Goal: Communication & Community: Answer question/provide support

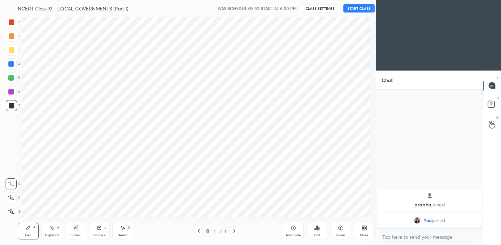
scroll to position [34581, 34434]
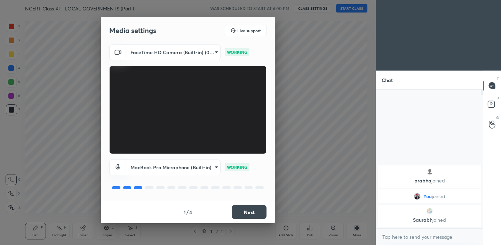
click at [250, 209] on button "Next" at bounding box center [249, 212] width 35 height 14
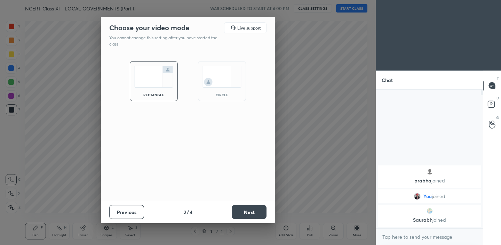
click at [250, 209] on button "Next" at bounding box center [249, 212] width 35 height 14
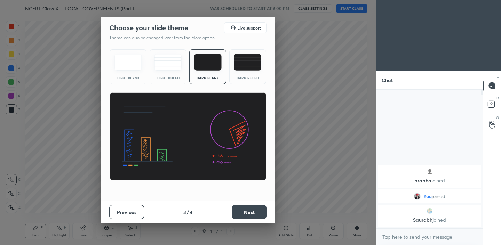
click at [130, 215] on button "Previous" at bounding box center [126, 212] width 35 height 14
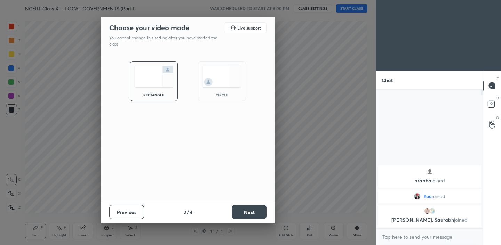
click at [226, 81] on img at bounding box center [221, 77] width 39 height 22
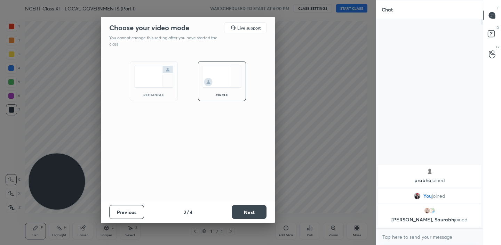
scroll to position [224, 105]
click at [247, 217] on button "Next" at bounding box center [249, 212] width 35 height 14
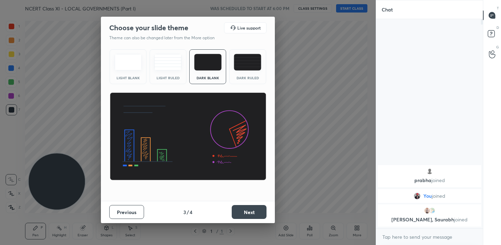
click at [250, 213] on button "Next" at bounding box center [249, 212] width 35 height 14
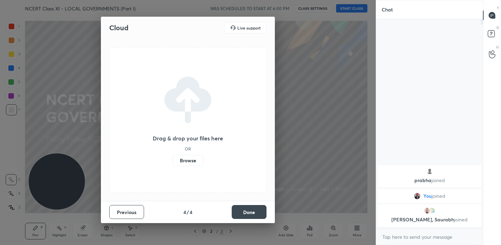
click at [250, 213] on button "Done" at bounding box center [249, 212] width 35 height 14
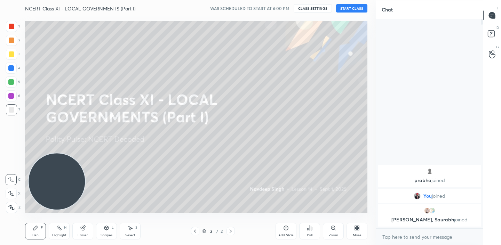
click at [353, 8] on button "START CLASS" at bounding box center [351, 8] width 31 height 8
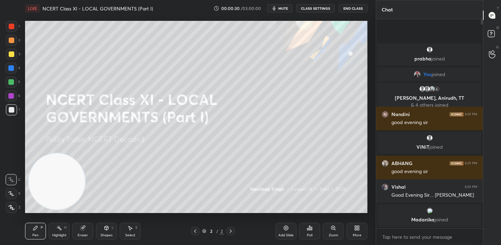
click at [290, 232] on div "Add Slide" at bounding box center [285, 231] width 21 height 17
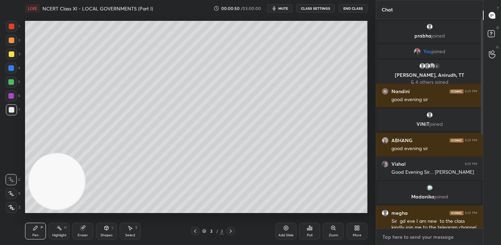
type textarea "x"
click at [402, 240] on textarea at bounding box center [430, 237] width 96 height 11
paste textarea "Telegram link [URL][DOMAIN_NAME]"
type textarea "Telegram link [URL][DOMAIN_NAME]"
type textarea "x"
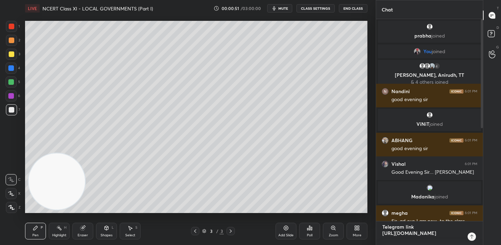
type textarea "x"
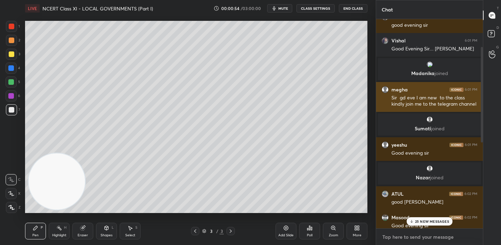
scroll to position [170, 0]
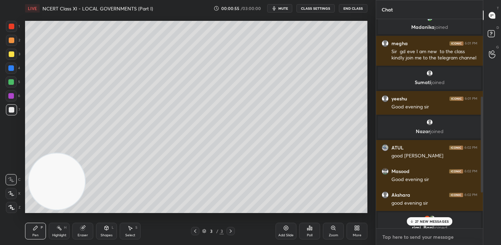
click at [402, 232] on textarea at bounding box center [430, 237] width 96 height 11
paste textarea "Telegram link [URL][DOMAIN_NAME]"
type textarea "Telegram link [URL][DOMAIN_NAME]"
type textarea "x"
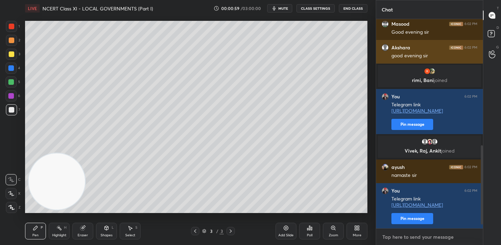
scroll to position [343, 0]
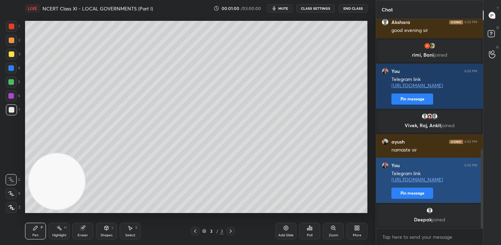
type textarea "x"
click at [410, 192] on button "Pin message" at bounding box center [412, 193] width 42 height 11
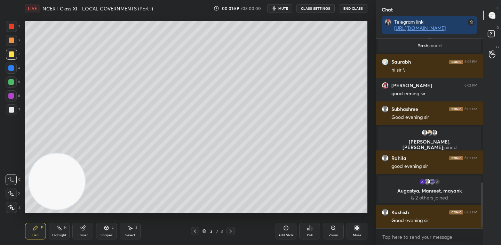
scroll to position [622, 0]
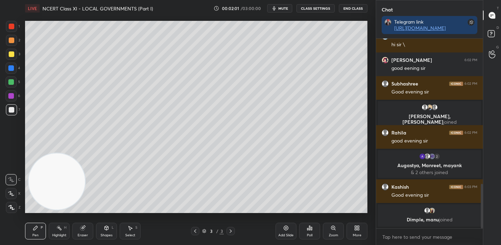
click at [10, 204] on div at bounding box center [11, 207] width 11 height 11
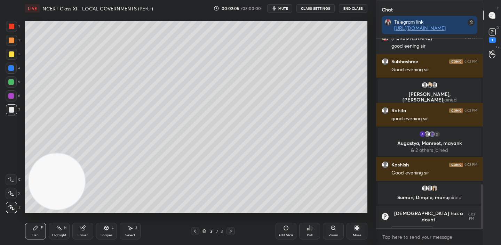
scroll to position [630, 0]
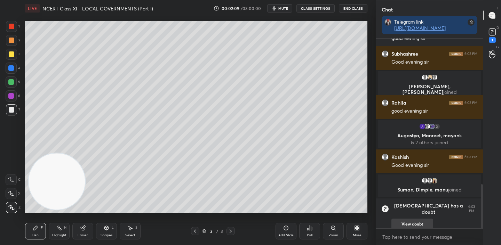
click at [415, 219] on button "View doubt" at bounding box center [412, 224] width 42 height 11
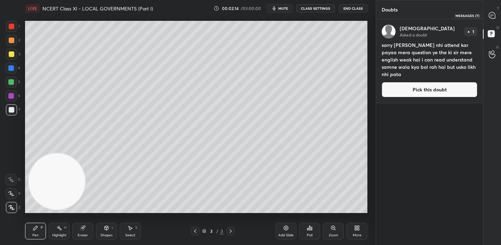
click at [491, 15] on icon at bounding box center [492, 15] width 6 height 6
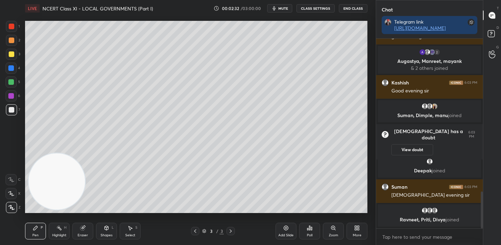
scroll to position [797, 0]
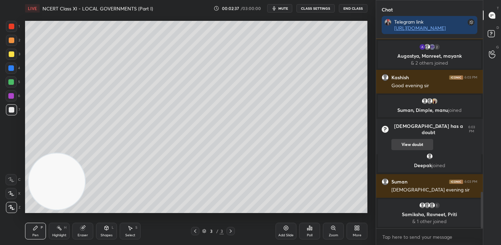
click at [416, 141] on button "View doubt" at bounding box center [412, 144] width 42 height 11
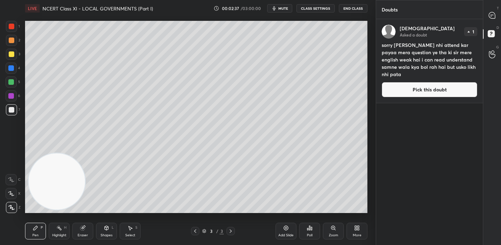
scroll to position [224, 105]
click at [420, 94] on button "Pick this doubt" at bounding box center [430, 89] width 96 height 15
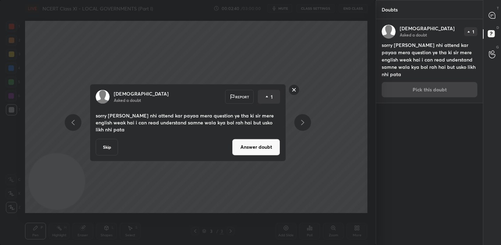
click at [252, 146] on button "Answer doubt" at bounding box center [256, 147] width 48 height 17
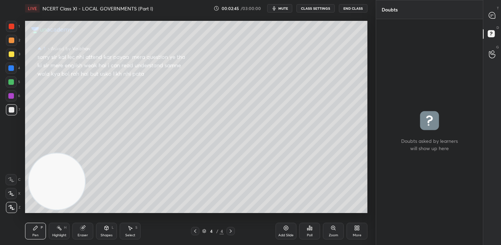
click at [196, 231] on icon at bounding box center [195, 232] width 6 height 6
click at [496, 13] on div at bounding box center [492, 15] width 14 height 13
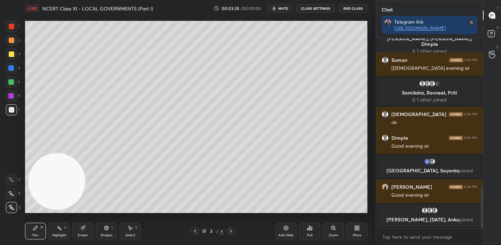
scroll to position [689, 0]
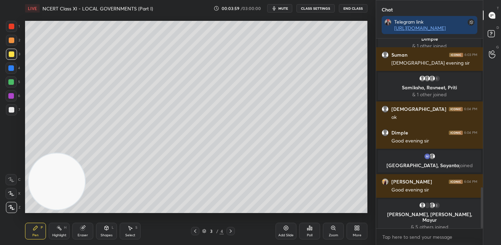
click at [286, 230] on icon at bounding box center [286, 228] width 6 height 6
click at [107, 229] on icon at bounding box center [107, 228] width 4 height 4
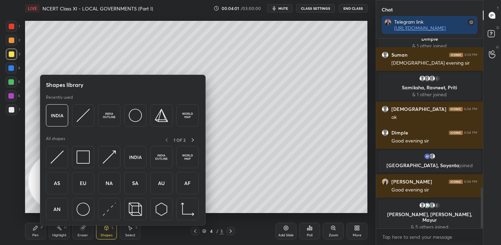
click at [107, 229] on icon at bounding box center [107, 228] width 4 height 4
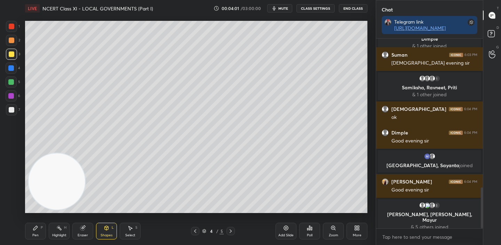
click at [107, 229] on icon at bounding box center [107, 228] width 4 height 4
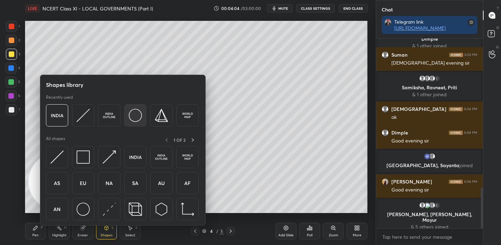
click at [126, 117] on div at bounding box center [135, 115] width 22 height 22
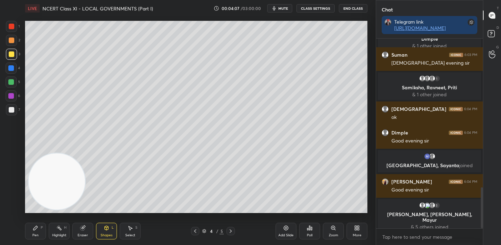
click at [106, 231] on div "Shapes L" at bounding box center [106, 231] width 21 height 17
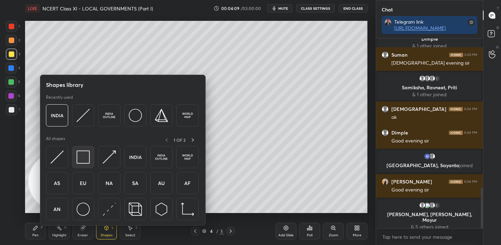
click at [75, 158] on div at bounding box center [83, 157] width 22 height 22
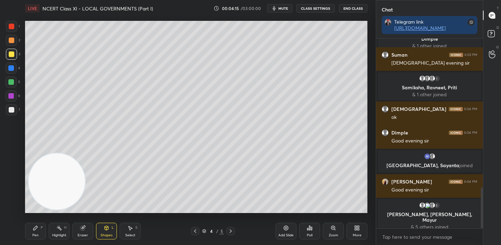
click at [11, 108] on div at bounding box center [12, 110] width 6 height 6
click at [32, 241] on div "Pen P Highlight H Eraser Shapes L Select S 4 / 5 Add Slide Poll Zoom More" at bounding box center [196, 231] width 342 height 28
click at [37, 232] on div "Pen P" at bounding box center [35, 231] width 21 height 17
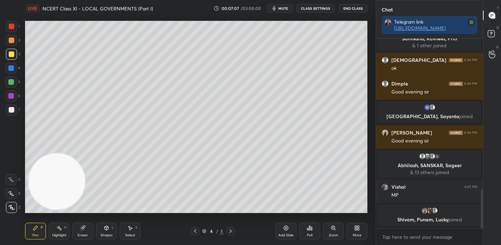
scroll to position [736, 0]
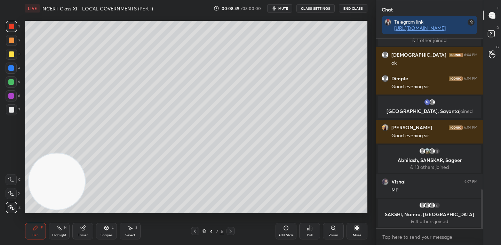
click at [278, 232] on div "Add Slide" at bounding box center [285, 231] width 21 height 17
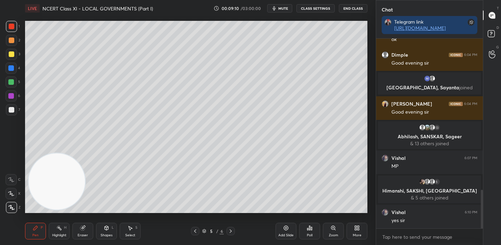
click at [198, 230] on div at bounding box center [195, 231] width 8 height 8
click at [6, 54] on div at bounding box center [11, 54] width 11 height 11
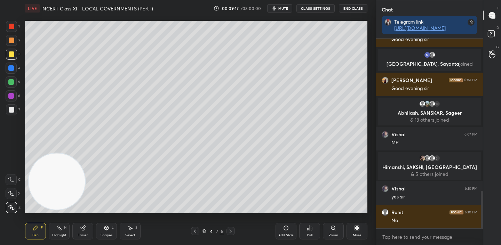
scroll to position [794, 0]
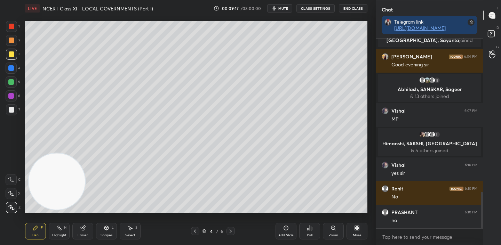
click at [232, 233] on icon at bounding box center [231, 232] width 6 height 6
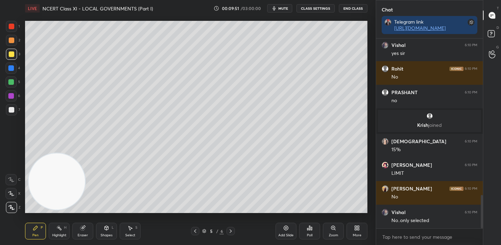
scroll to position [911, 0]
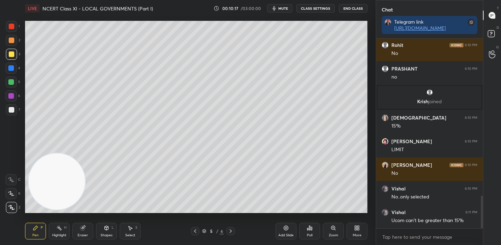
click at [195, 231] on icon at bounding box center [195, 232] width 6 height 6
click at [231, 229] on icon at bounding box center [231, 232] width 6 height 6
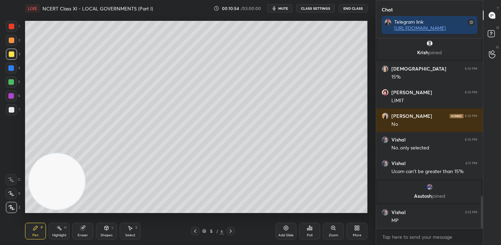
scroll to position [920, 0]
click at [193, 231] on icon at bounding box center [195, 232] width 6 height 6
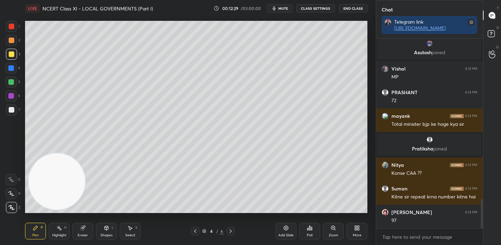
scroll to position [1032, 0]
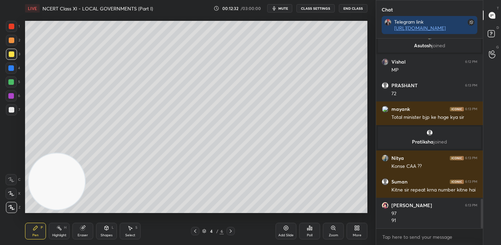
click at [231, 232] on icon at bounding box center [231, 232] width 6 height 6
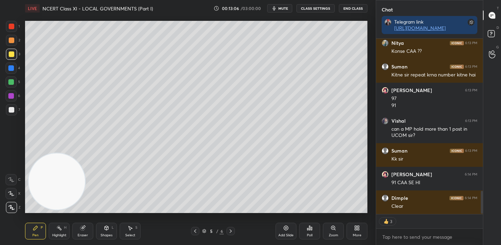
scroll to position [1170, 0]
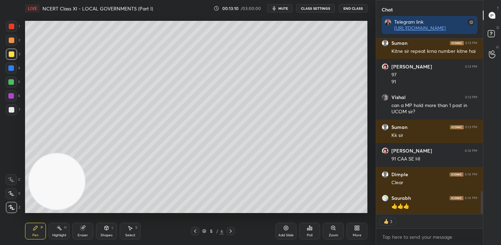
click at [194, 230] on icon at bounding box center [195, 232] width 6 height 6
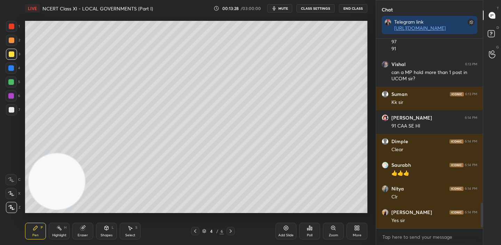
scroll to position [1203, 0]
click at [234, 232] on div at bounding box center [230, 231] width 8 height 8
click at [233, 231] on icon at bounding box center [231, 232] width 6 height 6
click at [285, 235] on div "Add Slide" at bounding box center [285, 235] width 15 height 3
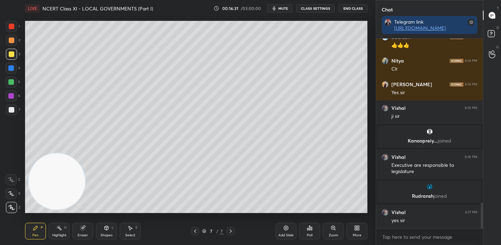
scroll to position [1246, 0]
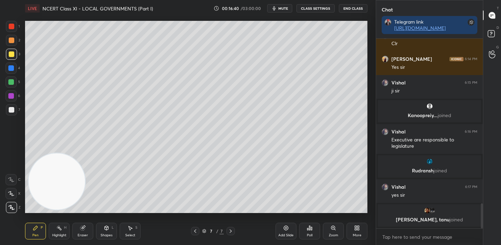
click at [196, 234] on div at bounding box center [195, 231] width 8 height 8
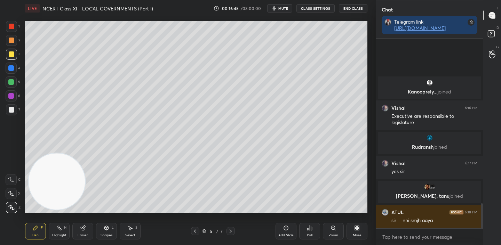
scroll to position [1255, 0]
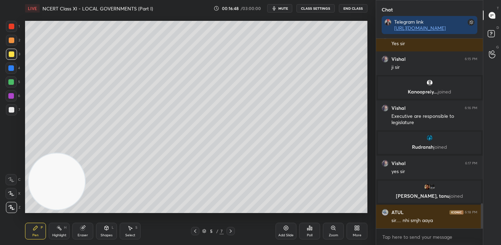
click at [232, 233] on icon at bounding box center [231, 232] width 6 height 6
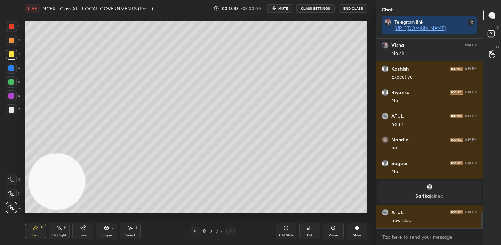
scroll to position [2071, 0]
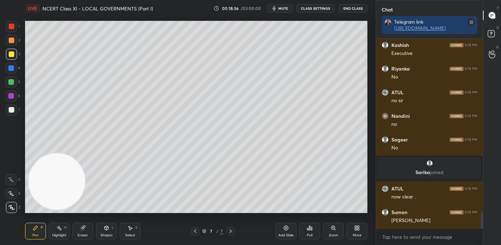
click at [197, 234] on div at bounding box center [195, 231] width 8 height 8
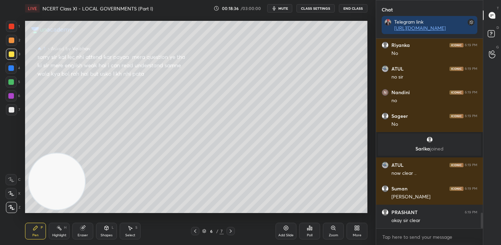
click at [197, 234] on div at bounding box center [195, 231] width 8 height 8
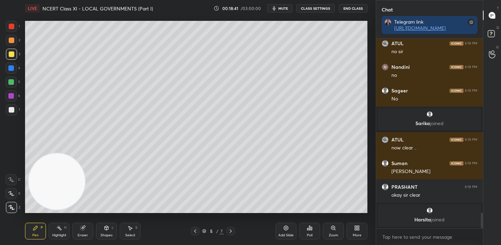
click at [233, 232] on icon at bounding box center [231, 232] width 6 height 6
click at [233, 232] on div at bounding box center [230, 231] width 8 height 8
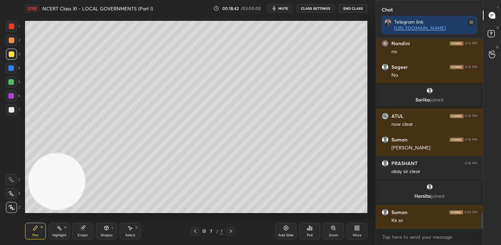
scroll to position [2119, 0]
click at [286, 229] on icon at bounding box center [286, 228] width 6 height 6
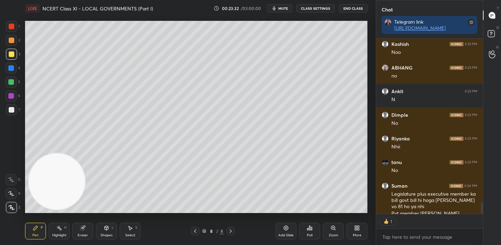
scroll to position [2, 2]
click at [193, 233] on icon at bounding box center [195, 232] width 6 height 6
click at [227, 231] on div at bounding box center [230, 231] width 8 height 8
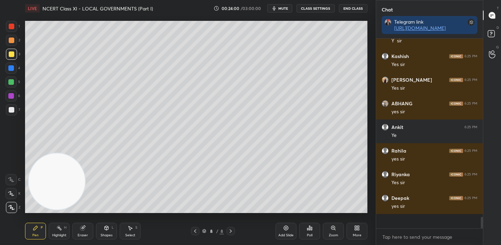
scroll to position [2726, 0]
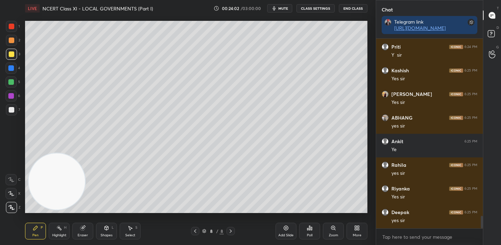
click at [283, 9] on span "mute" at bounding box center [283, 8] width 10 height 5
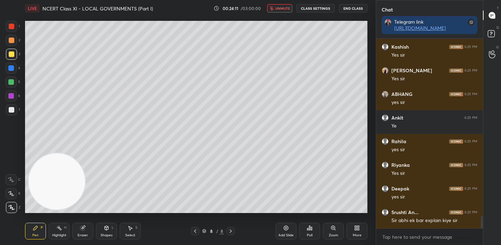
click at [283, 9] on span "unmute" at bounding box center [282, 8] width 15 height 5
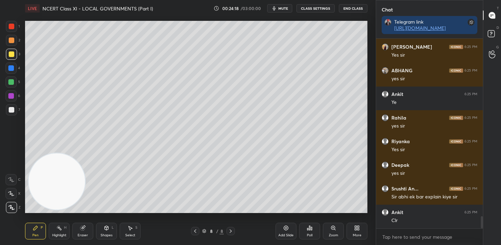
click at [285, 224] on div "Add Slide" at bounding box center [285, 231] width 21 height 17
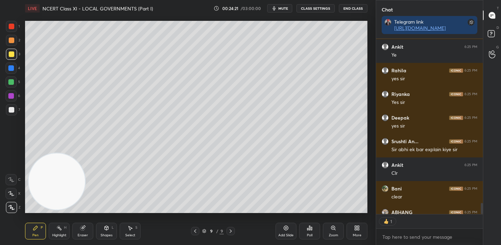
scroll to position [2, 2]
click at [196, 232] on icon at bounding box center [195, 232] width 6 height 6
click at [230, 233] on icon at bounding box center [231, 232] width 6 height 6
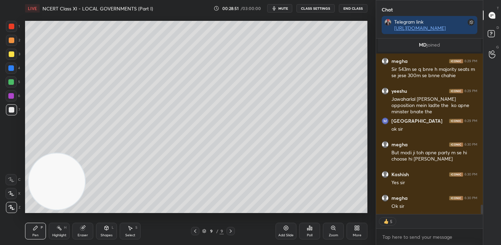
scroll to position [3114, 0]
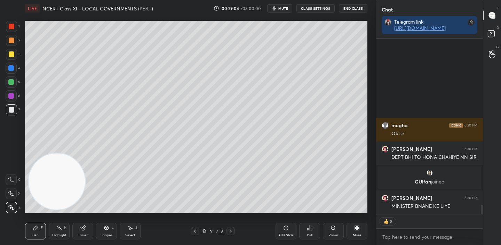
click at [297, 231] on div "Add Slide Poll Zoom More" at bounding box center [321, 231] width 92 height 39
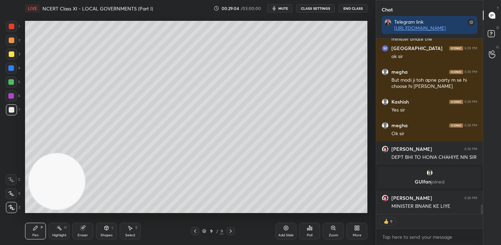
scroll to position [3143, 0]
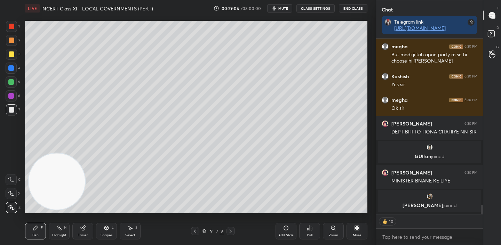
click at [287, 235] on div "Add Slide" at bounding box center [285, 235] width 15 height 3
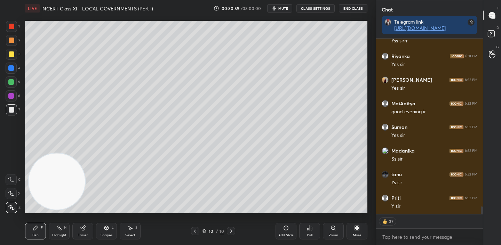
scroll to position [3839, 0]
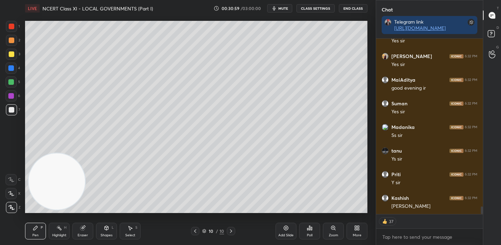
click at [292, 230] on div "Add Slide" at bounding box center [285, 231] width 21 height 17
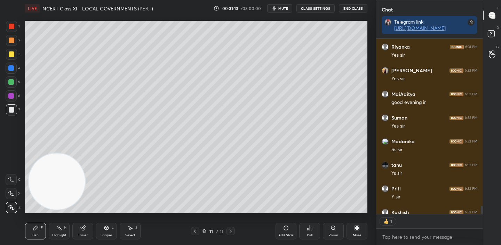
scroll to position [2, 2]
click at [353, 230] on div "More" at bounding box center [356, 231] width 21 height 17
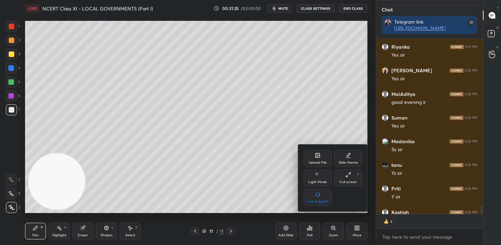
click at [320, 158] on div "Upload File" at bounding box center [318, 158] width 28 height 17
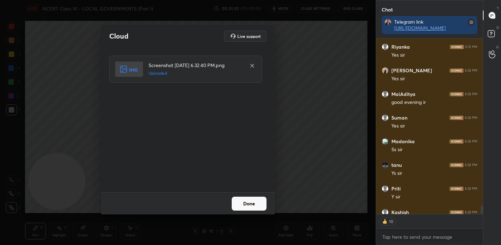
click at [246, 203] on button "Done" at bounding box center [249, 204] width 35 height 14
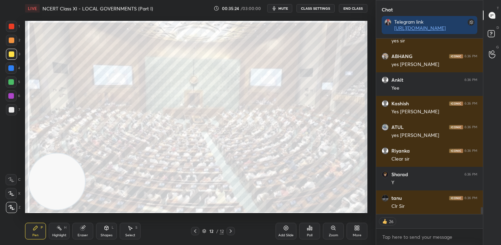
scroll to position [4263, 0]
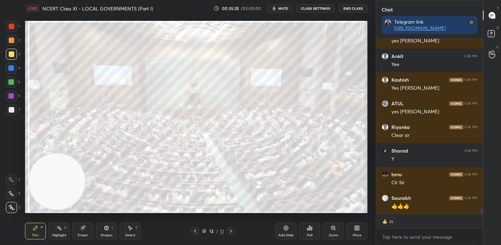
click at [282, 238] on div "Add Slide" at bounding box center [285, 231] width 21 height 17
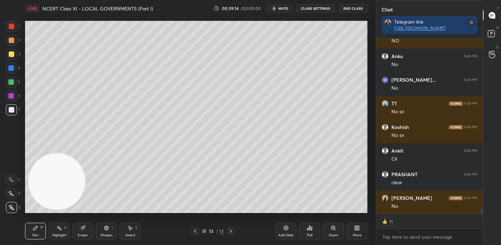
scroll to position [5060, 0]
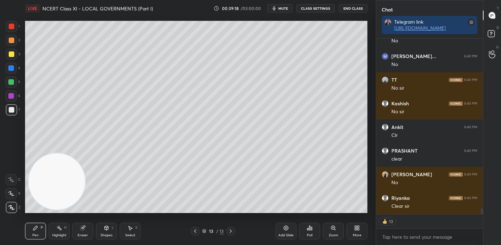
click at [283, 231] on div "Add Slide" at bounding box center [285, 231] width 21 height 17
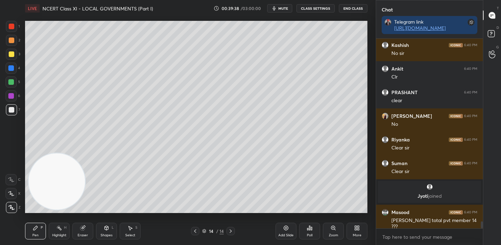
scroll to position [5023, 0]
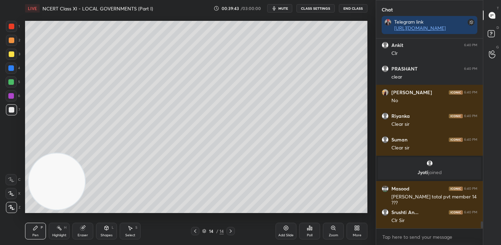
click at [194, 233] on icon at bounding box center [195, 232] width 6 height 6
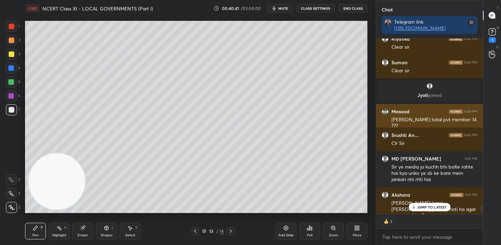
scroll to position [5167, 0]
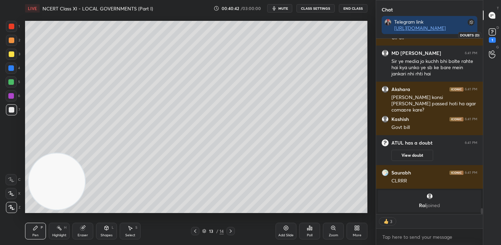
click at [490, 32] on rect at bounding box center [492, 32] width 7 height 7
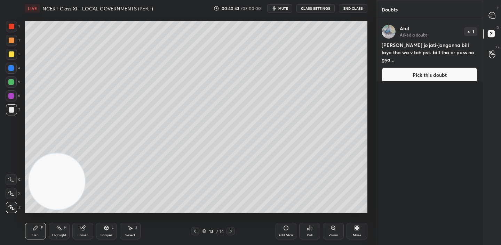
click at [423, 67] on button "Pick this doubt" at bounding box center [430, 74] width 96 height 15
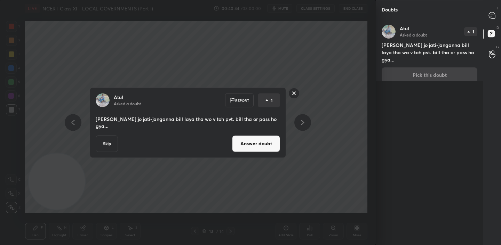
click at [262, 142] on button "Answer doubt" at bounding box center [256, 143] width 48 height 17
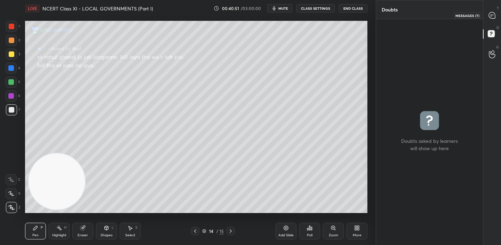
click at [490, 13] on icon at bounding box center [492, 15] width 6 height 6
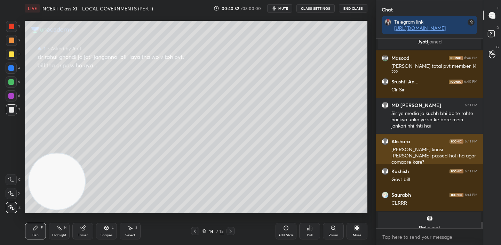
scroll to position [5315, 0]
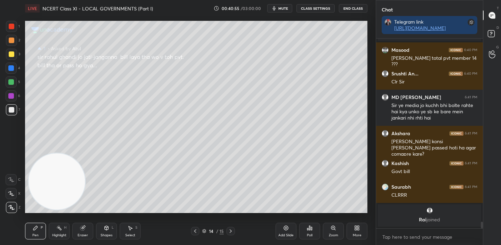
click at [193, 232] on icon at bounding box center [195, 232] width 6 height 6
click at [229, 232] on icon at bounding box center [231, 232] width 6 height 6
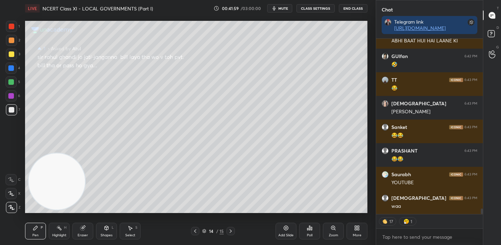
scroll to position [5380, 0]
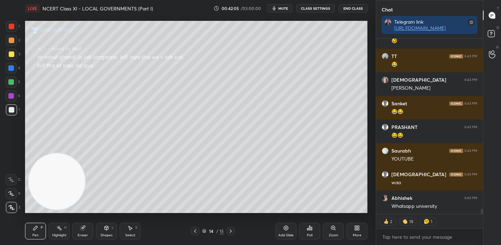
click at [195, 232] on icon at bounding box center [195, 231] width 2 height 3
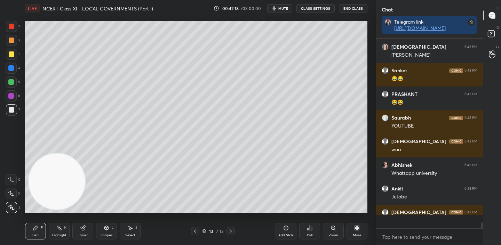
scroll to position [5413, 0]
click at [231, 233] on icon at bounding box center [231, 232] width 6 height 6
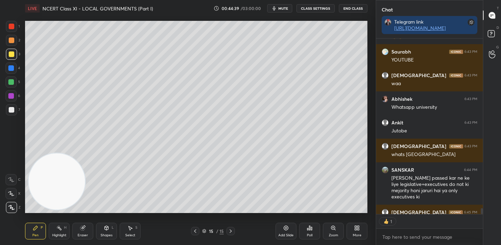
scroll to position [2, 2]
click at [282, 232] on div "Add Slide" at bounding box center [285, 231] width 21 height 17
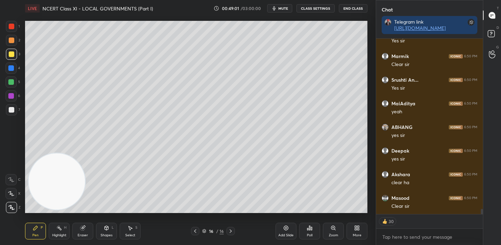
scroll to position [5944, 0]
click at [285, 236] on div "Add Slide" at bounding box center [285, 235] width 15 height 3
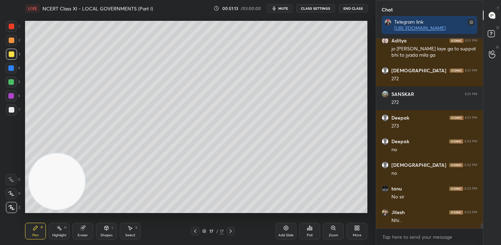
scroll to position [6682, 0]
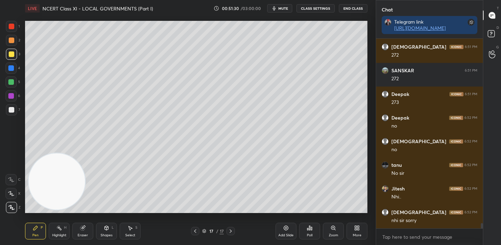
click at [85, 231] on icon at bounding box center [83, 228] width 6 height 6
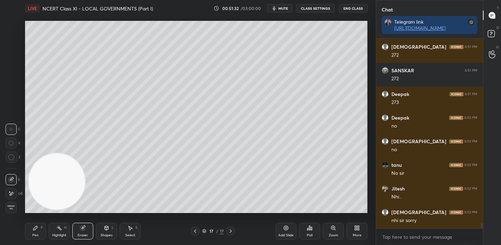
click at [11, 156] on icon at bounding box center [11, 157] width 6 height 6
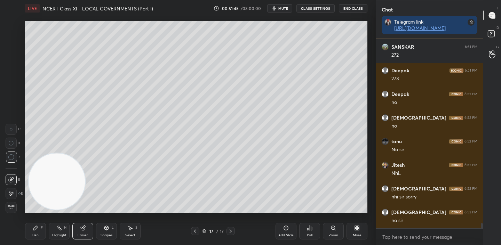
click at [42, 236] on div "Pen P" at bounding box center [35, 231] width 21 height 17
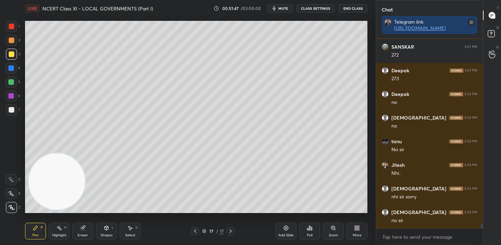
click at [12, 110] on div at bounding box center [12, 110] width 6 height 6
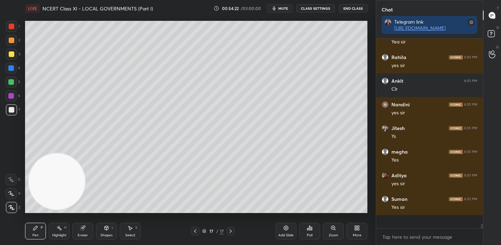
scroll to position [7026, 0]
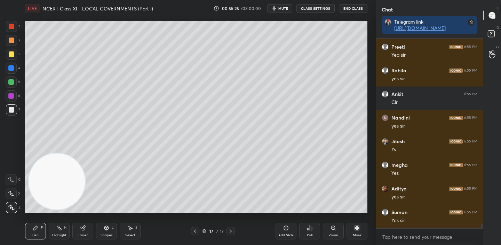
click at [287, 234] on div "Add Slide" at bounding box center [285, 235] width 15 height 3
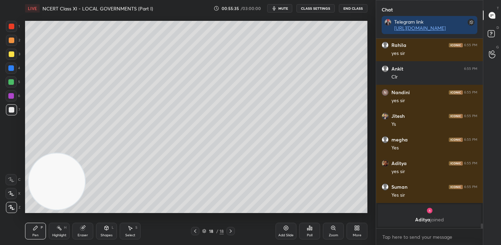
click at [197, 235] on div at bounding box center [195, 231] width 8 height 8
click at [229, 230] on icon at bounding box center [231, 232] width 6 height 6
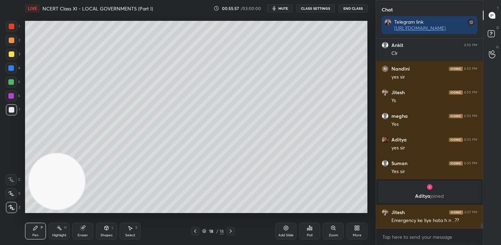
scroll to position [6643, 0]
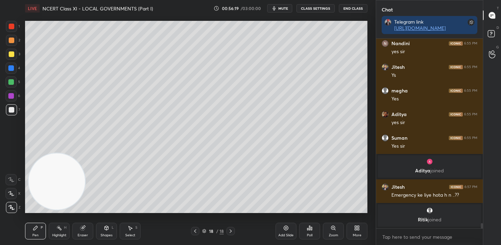
click at [193, 229] on icon at bounding box center [195, 232] width 6 height 6
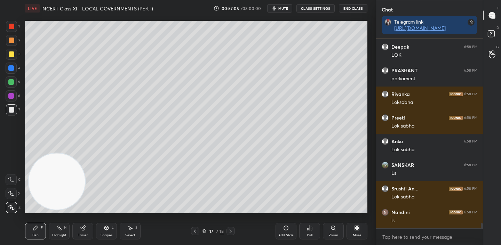
scroll to position [6979, 0]
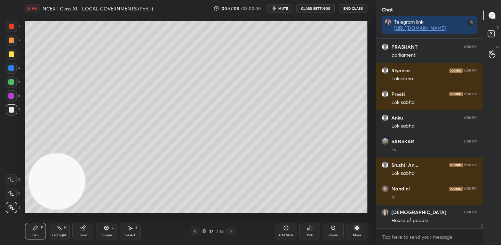
click at [230, 231] on icon at bounding box center [231, 232] width 6 height 6
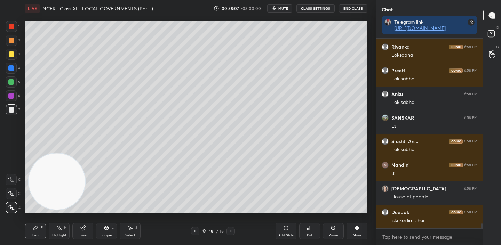
click at [197, 231] on icon at bounding box center [195, 232] width 6 height 6
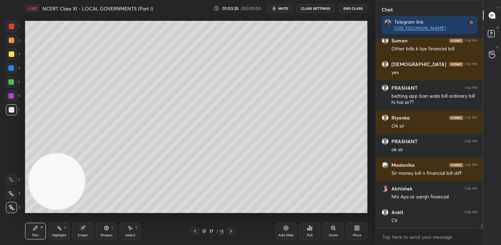
scroll to position [7803, 0]
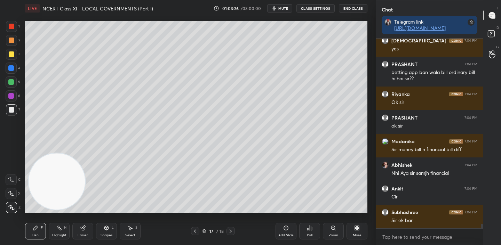
click at [282, 236] on div "Add Slide" at bounding box center [285, 235] width 15 height 3
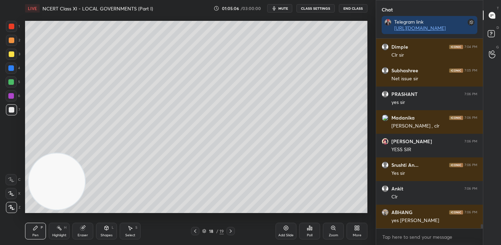
scroll to position [2, 2]
click at [197, 230] on icon at bounding box center [195, 232] width 6 height 6
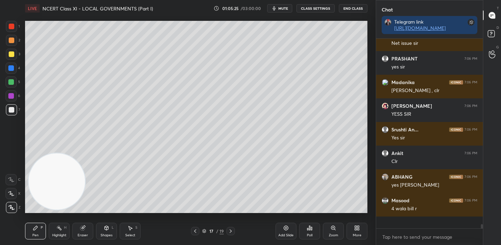
scroll to position [8086, 0]
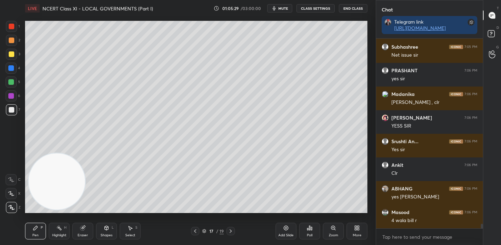
click at [228, 232] on icon at bounding box center [231, 232] width 6 height 6
click at [288, 229] on icon at bounding box center [286, 228] width 5 height 5
click at [14, 54] on div at bounding box center [12, 54] width 6 height 6
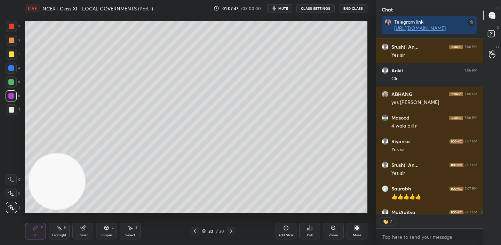
scroll to position [8221, 0]
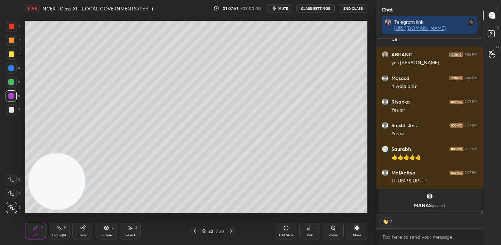
click at [284, 229] on icon at bounding box center [286, 228] width 5 height 5
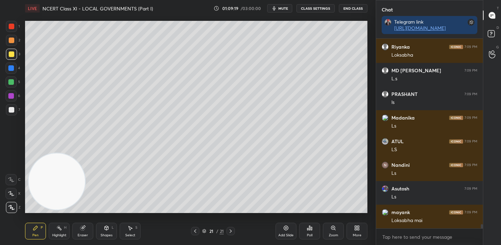
scroll to position [8407, 0]
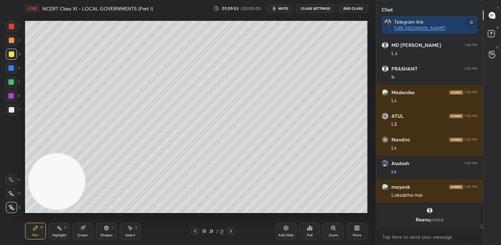
click at [286, 229] on icon at bounding box center [286, 228] width 6 height 6
click at [198, 230] on icon at bounding box center [195, 232] width 6 height 6
click at [232, 232] on icon at bounding box center [231, 232] width 6 height 6
click at [280, 230] on div "Add Slide" at bounding box center [285, 231] width 21 height 17
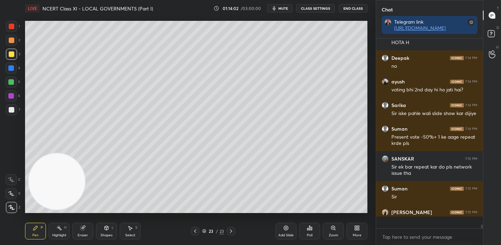
scroll to position [2, 2]
click at [195, 229] on icon at bounding box center [195, 232] width 6 height 6
click at [289, 232] on div "Add Slide" at bounding box center [285, 231] width 21 height 17
click at [194, 232] on icon at bounding box center [195, 232] width 6 height 6
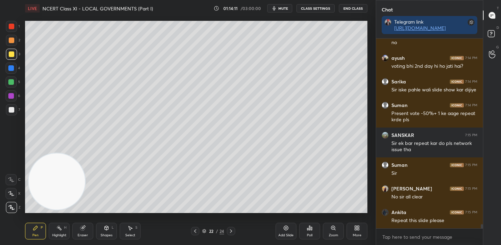
scroll to position [8641, 0]
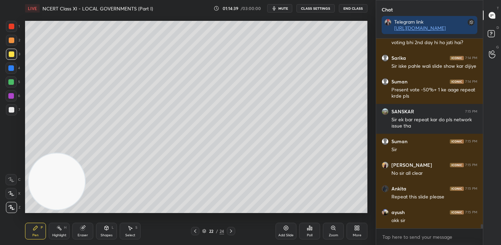
click at [229, 230] on icon at bounding box center [231, 232] width 6 height 6
click at [195, 233] on icon at bounding box center [195, 232] width 6 height 6
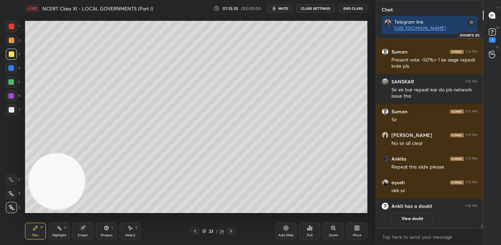
click at [491, 31] on rect at bounding box center [492, 32] width 7 height 7
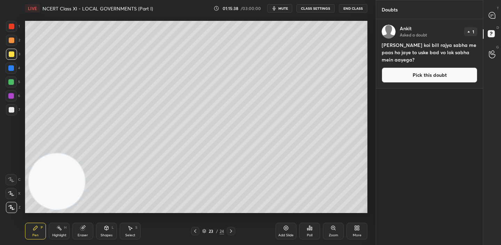
click at [441, 75] on button "Pick this doubt" at bounding box center [430, 74] width 96 height 15
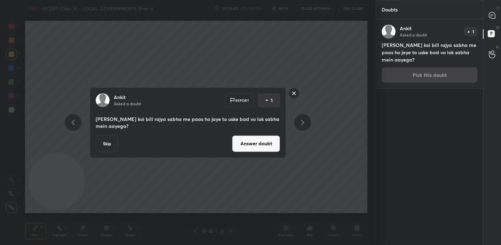
click at [252, 149] on button "Answer doubt" at bounding box center [256, 143] width 48 height 17
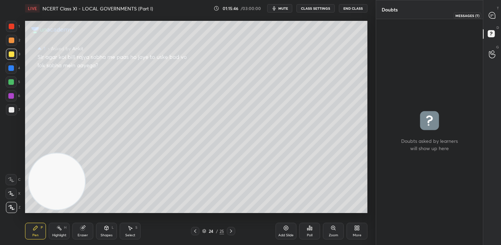
click at [493, 11] on div at bounding box center [492, 15] width 14 height 13
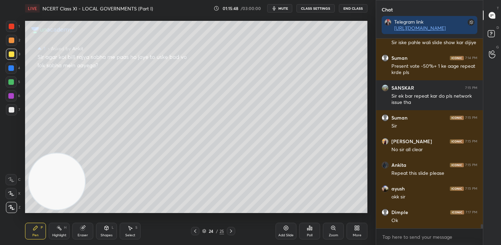
scroll to position [8709, 0]
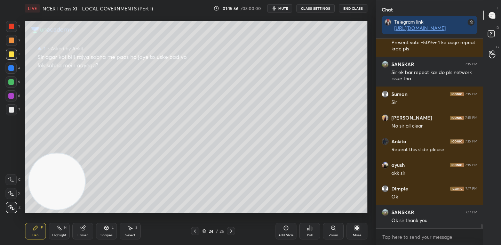
click at [196, 232] on icon at bounding box center [195, 232] width 6 height 6
click at [229, 232] on icon at bounding box center [231, 232] width 6 height 6
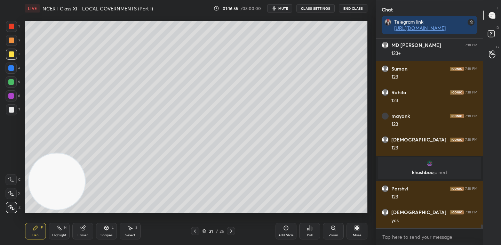
scroll to position [8873, 0]
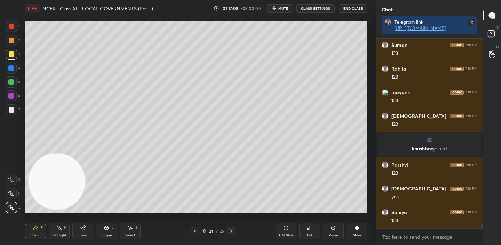
click at [233, 231] on icon at bounding box center [231, 232] width 6 height 6
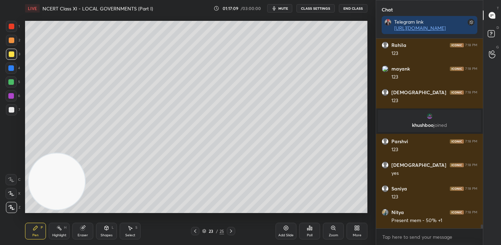
click at [233, 231] on icon at bounding box center [231, 232] width 6 height 6
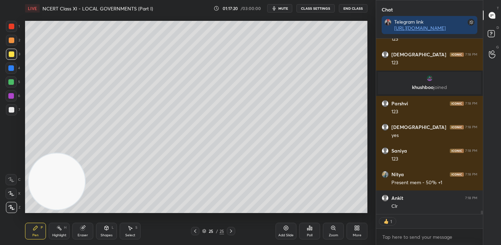
click at [193, 232] on icon at bounding box center [195, 232] width 6 height 6
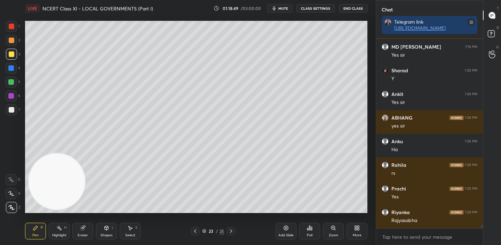
scroll to position [9772, 0]
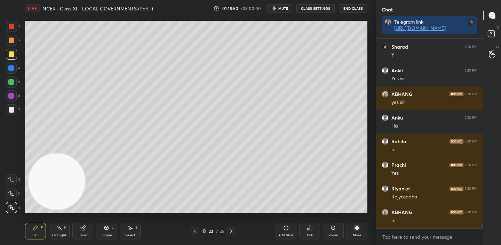
click at [229, 231] on icon at bounding box center [231, 232] width 6 height 6
click at [291, 229] on div "Add Slide" at bounding box center [285, 231] width 21 height 17
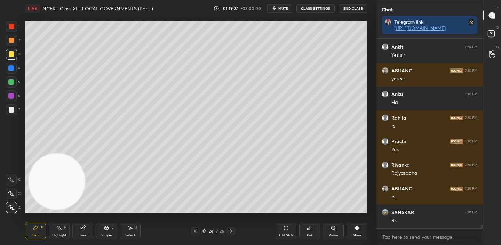
scroll to position [9819, 0]
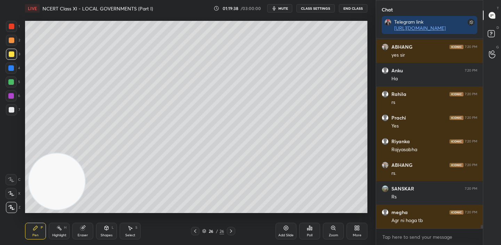
click at [291, 234] on div "Add Slide" at bounding box center [285, 235] width 15 height 3
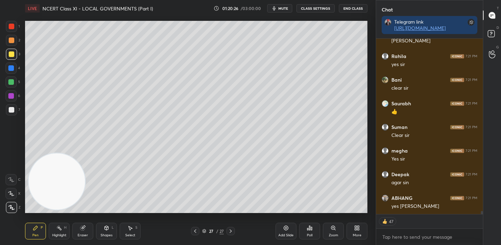
scroll to position [10283, 0]
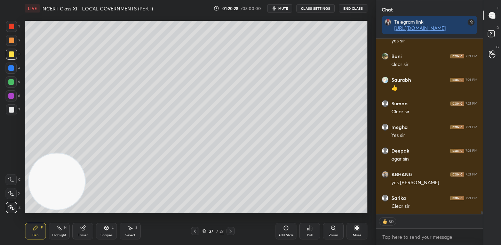
click at [289, 232] on div "Add Slide" at bounding box center [285, 231] width 21 height 17
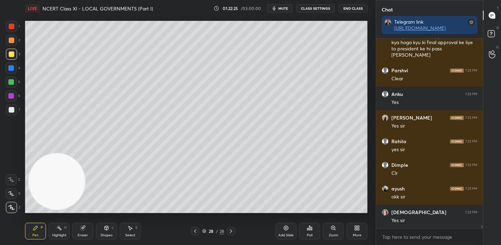
scroll to position [10500, 0]
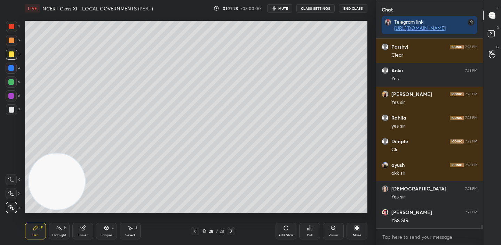
click at [288, 231] on div "Add Slide" at bounding box center [285, 231] width 21 height 17
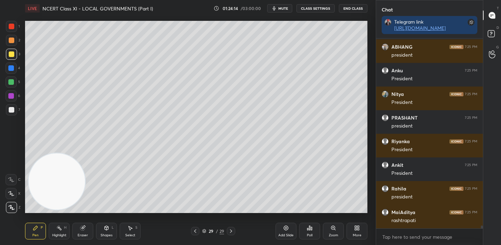
scroll to position [12487, 0]
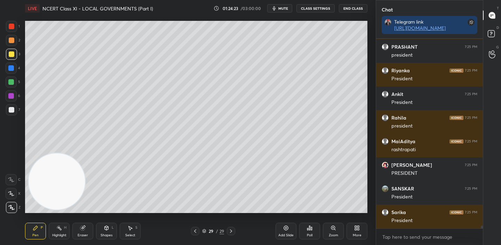
click at [283, 230] on icon at bounding box center [286, 228] width 6 height 6
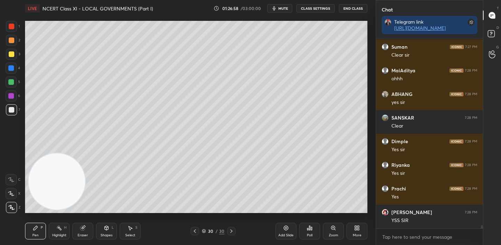
scroll to position [2, 2]
click at [196, 228] on div at bounding box center [195, 231] width 8 height 8
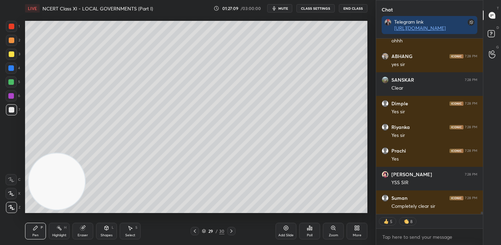
click at [229, 233] on icon at bounding box center [232, 232] width 6 height 6
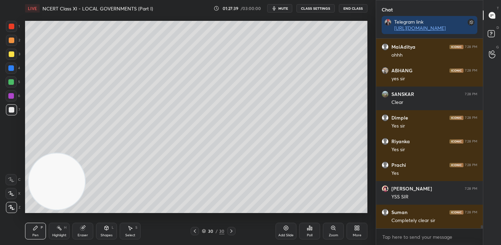
click at [286, 234] on div "Add Slide" at bounding box center [285, 235] width 15 height 3
click at [198, 231] on div at bounding box center [195, 231] width 8 height 8
click at [229, 230] on icon at bounding box center [231, 232] width 6 height 6
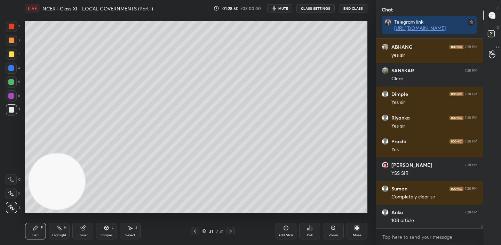
click at [342, 214] on div "LIVE NCERT Class XI - LOCAL GOVERNMENTS (Part I) 01:28:50 / 03:00:00 mute CLASS…" at bounding box center [196, 122] width 348 height 245
click at [346, 214] on div "LIVE NCERT Class XI - LOCAL GOVERNMENTS (Part I) 01:28:50 / 03:00:00 mute CLASS…" at bounding box center [196, 122] width 348 height 245
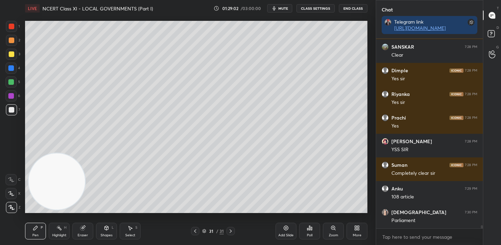
click at [291, 210] on div "LIVE NCERT Class XI - LOCAL GOVERNMENTS (Part I) 01:29:02 / 03:00:00 mute CLASS…" at bounding box center [196, 122] width 348 height 245
drag, startPoint x: 300, startPoint y: 217, endPoint x: 308, endPoint y: 217, distance: 8.0
click at [312, 217] on div "Poll" at bounding box center [309, 231] width 21 height 39
click at [317, 217] on div "Poll" at bounding box center [309, 231] width 21 height 39
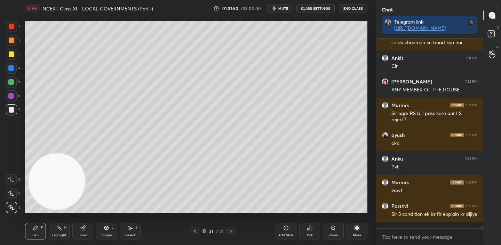
scroll to position [12342, 0]
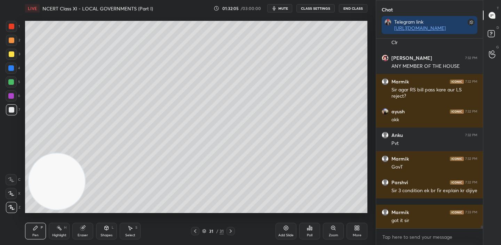
click at [193, 230] on icon at bounding box center [195, 232] width 6 height 6
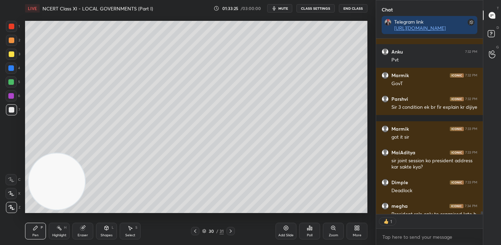
scroll to position [174, 105]
click at [231, 229] on icon at bounding box center [231, 232] width 6 height 6
type textarea "x"
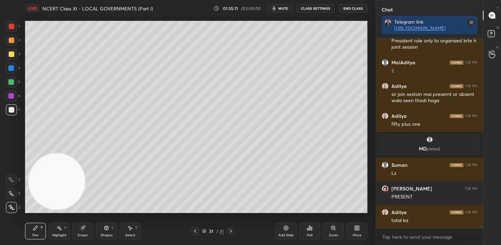
scroll to position [12352, 0]
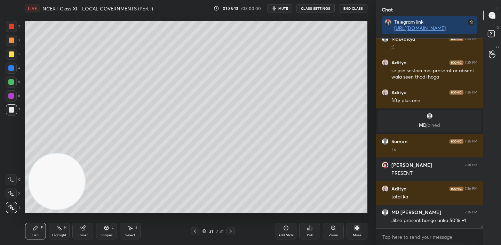
click at [198, 232] on div at bounding box center [195, 231] width 8 height 8
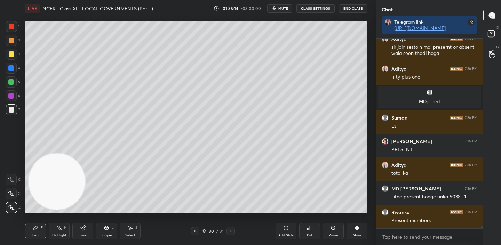
click at [198, 232] on div at bounding box center [195, 231] width 8 height 8
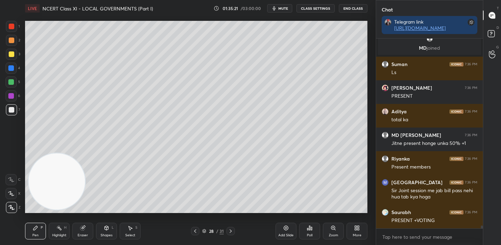
scroll to position [12453, 0]
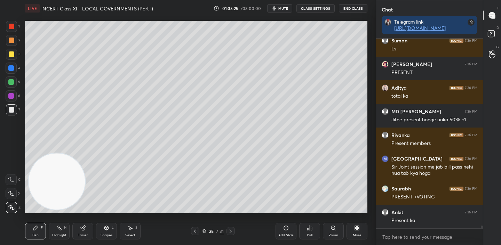
click at [228, 232] on icon at bounding box center [231, 232] width 6 height 6
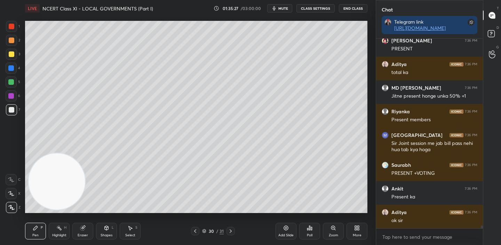
click at [228, 232] on icon at bounding box center [231, 232] width 6 height 6
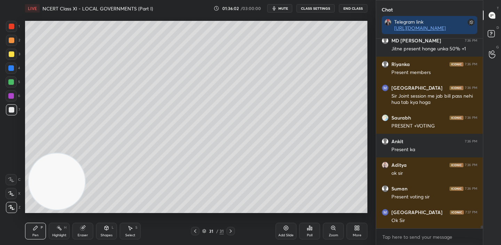
scroll to position [12554, 0]
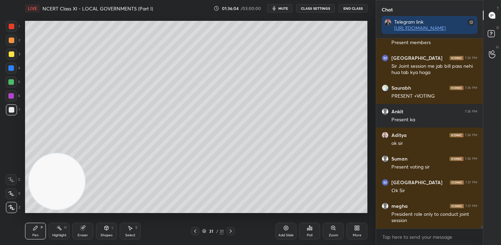
click at [360, 229] on div "More" at bounding box center [356, 231] width 21 height 17
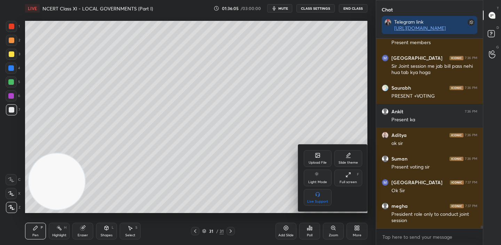
click at [320, 161] on div "Upload File" at bounding box center [318, 162] width 18 height 3
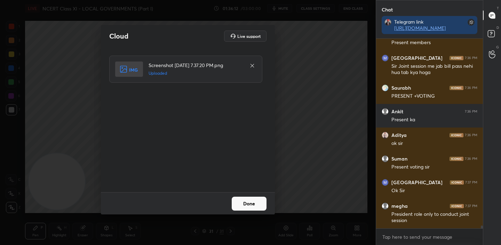
click at [248, 198] on button "Done" at bounding box center [249, 204] width 35 height 14
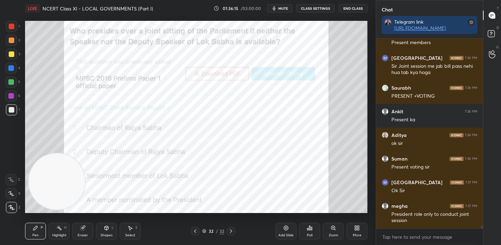
click at [312, 235] on div "Poll" at bounding box center [309, 231] width 21 height 17
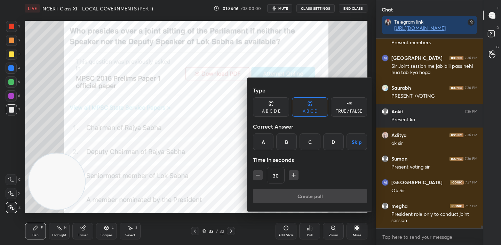
click at [288, 147] on div "B" at bounding box center [286, 142] width 21 height 17
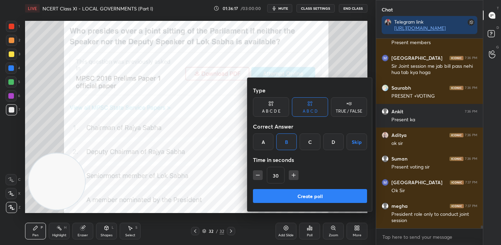
click at [292, 174] on icon "button" at bounding box center [293, 175] width 7 height 7
type input "60"
click at [296, 201] on button "Create poll" at bounding box center [310, 196] width 114 height 14
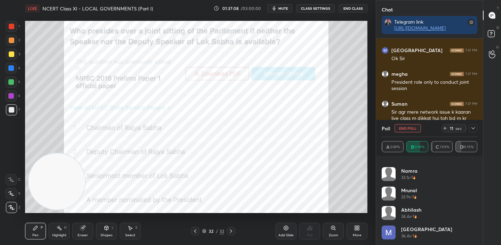
scroll to position [12710, 0]
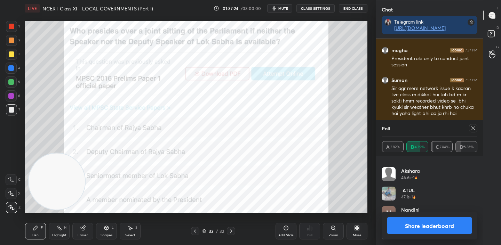
click at [470, 129] on div at bounding box center [473, 128] width 8 height 8
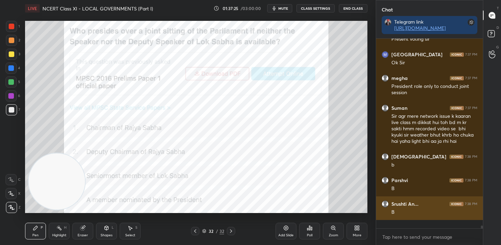
scroll to position [201, 105]
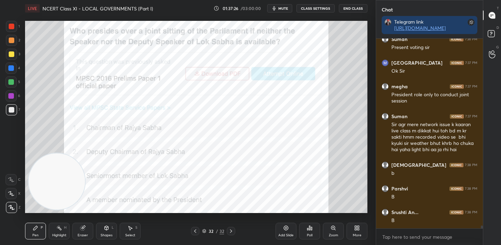
click at [194, 230] on icon at bounding box center [195, 232] width 6 height 6
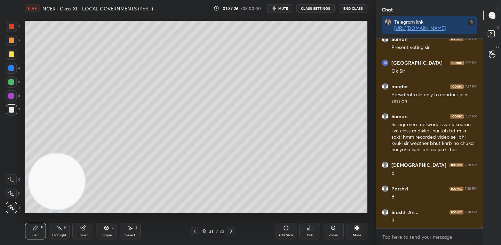
click at [194, 230] on icon at bounding box center [195, 232] width 6 height 6
click at [230, 230] on icon at bounding box center [231, 231] width 2 height 3
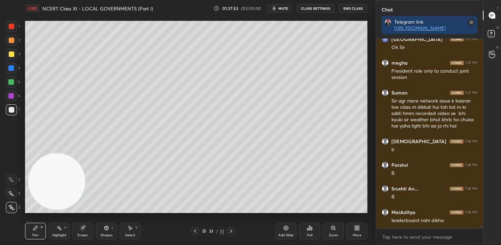
click at [231, 234] on icon at bounding box center [231, 232] width 6 height 6
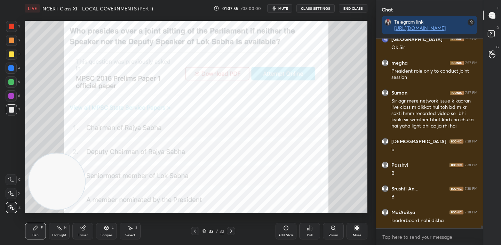
click at [282, 234] on div "Add Slide" at bounding box center [285, 235] width 15 height 3
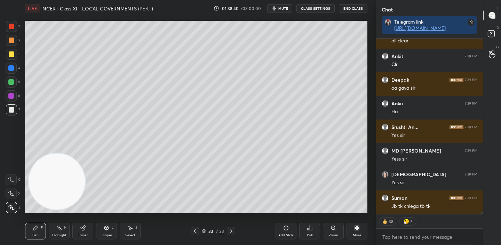
scroll to position [13688, 0]
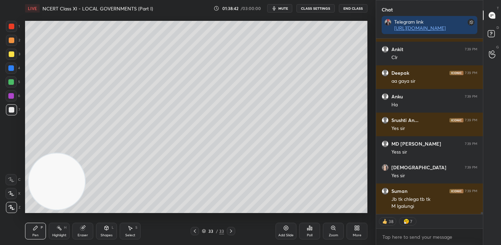
click at [285, 229] on icon at bounding box center [286, 228] width 6 height 6
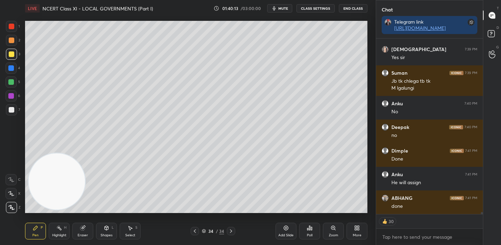
scroll to position [13830, 0]
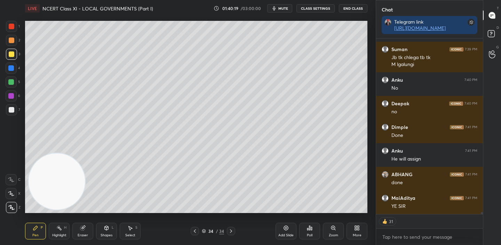
click at [198, 231] on icon at bounding box center [195, 232] width 6 height 6
click at [289, 230] on div "Add Slide" at bounding box center [285, 231] width 21 height 17
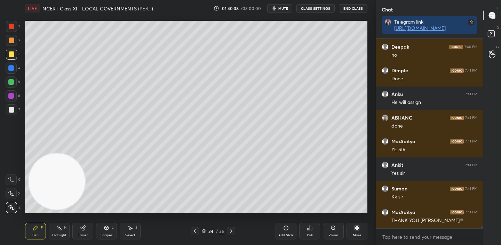
scroll to position [13910, 0]
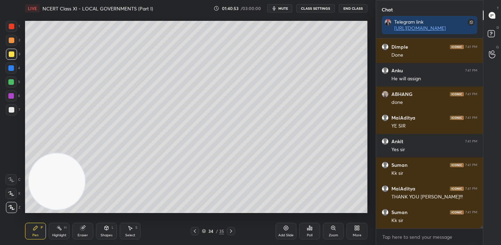
click at [351, 8] on button "End Class" at bounding box center [353, 8] width 29 height 8
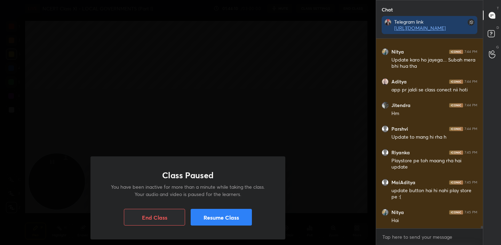
scroll to position [13951, 0]
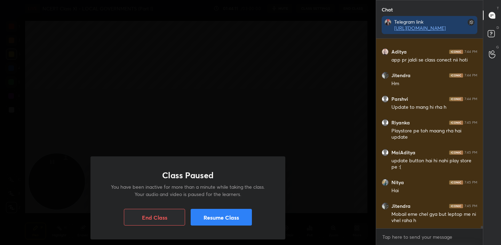
click at [230, 211] on button "Resume Class" at bounding box center [221, 217] width 61 height 17
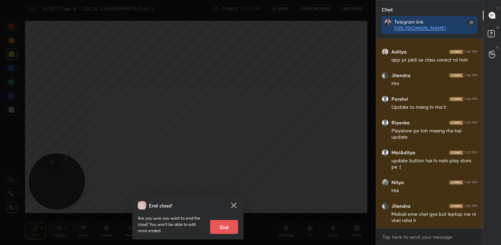
scroll to position [13975, 0]
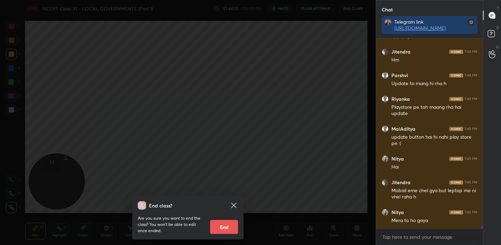
click at [234, 205] on icon at bounding box center [234, 205] width 8 height 8
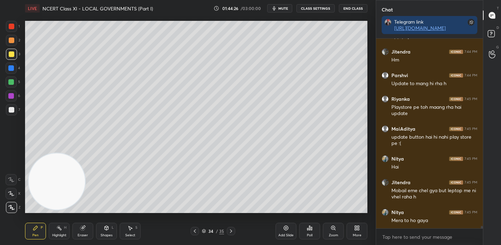
scroll to position [13999, 0]
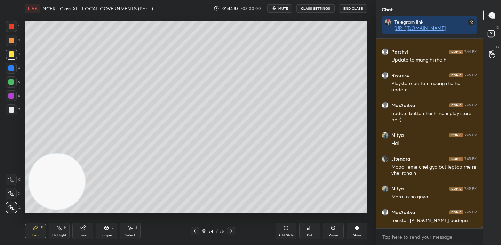
click at [229, 233] on icon at bounding box center [231, 232] width 6 height 6
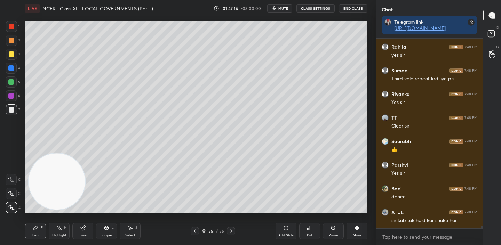
scroll to position [14212, 0]
click at [321, 214] on div "Add Slide Poll Zoom More" at bounding box center [321, 231] width 92 height 39
drag, startPoint x: 309, startPoint y: 213, endPoint x: 313, endPoint y: 212, distance: 4.0
click at [323, 214] on div "Add Slide Poll Zoom More" at bounding box center [321, 231] width 92 height 39
drag, startPoint x: 313, startPoint y: 212, endPoint x: 310, endPoint y: 214, distance: 3.8
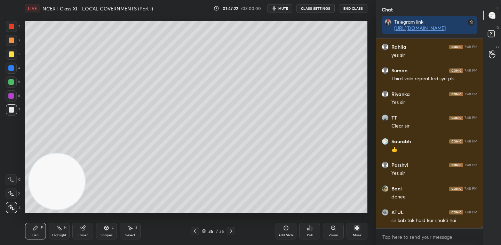
click at [324, 213] on div "Add Slide Poll Zoom More" at bounding box center [321, 231] width 92 height 39
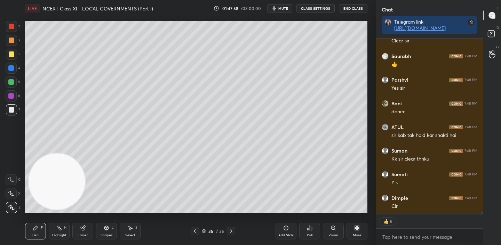
scroll to position [14320, 0]
click at [290, 228] on div "Add Slide" at bounding box center [285, 231] width 21 height 17
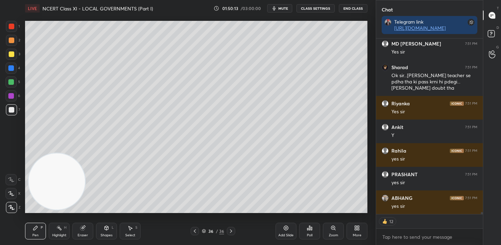
scroll to position [14593, 0]
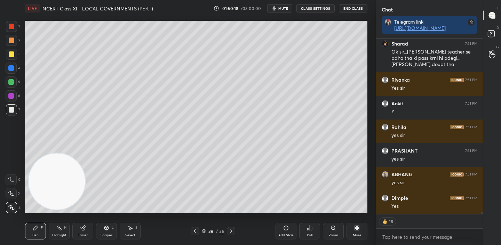
click at [11, 53] on div at bounding box center [12, 54] width 6 height 6
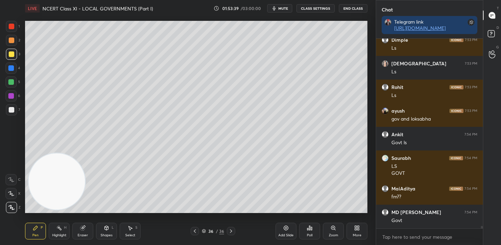
scroll to position [14855, 0]
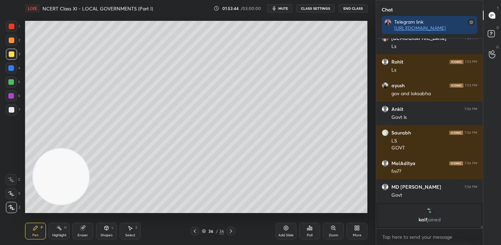
drag, startPoint x: 84, startPoint y: 161, endPoint x: 78, endPoint y: 184, distance: 23.8
click at [89, 154] on video at bounding box center [61, 177] width 56 height 56
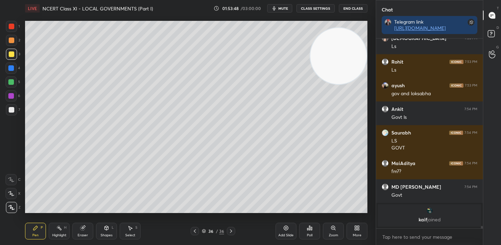
drag, startPoint x: 81, startPoint y: 177, endPoint x: 331, endPoint y: 58, distance: 277.5
click at [355, 59] on video at bounding box center [338, 56] width 56 height 56
click at [284, 234] on div "Add Slide" at bounding box center [285, 235] width 15 height 3
click at [355, 228] on icon at bounding box center [356, 227] width 2 height 2
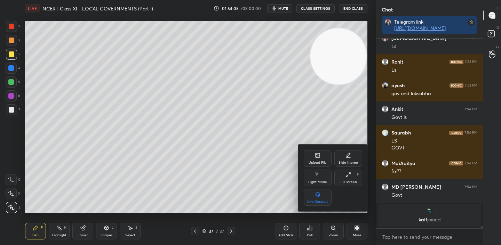
click at [310, 162] on div "Upload File" at bounding box center [318, 162] width 18 height 3
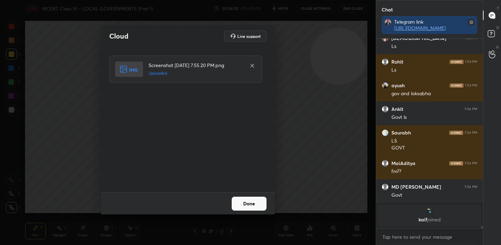
click at [244, 206] on button "Done" at bounding box center [249, 204] width 35 height 14
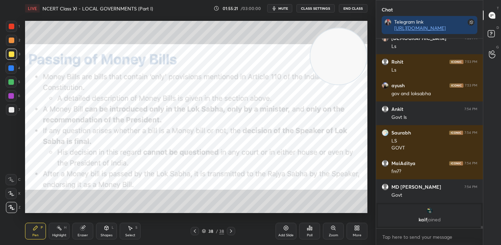
click at [357, 230] on icon at bounding box center [358, 230] width 2 height 2
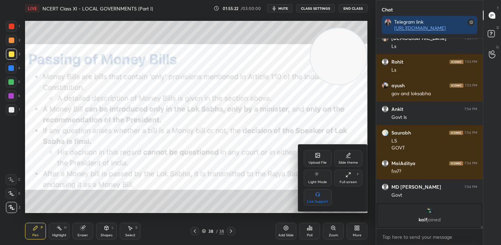
click at [317, 158] on div "Upload File" at bounding box center [318, 158] width 28 height 17
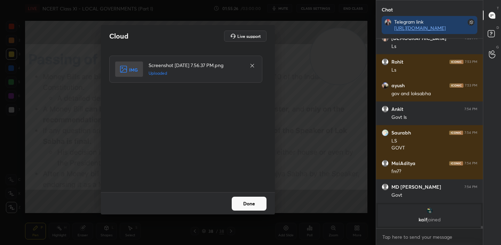
click at [243, 202] on button "Done" at bounding box center [249, 204] width 35 height 14
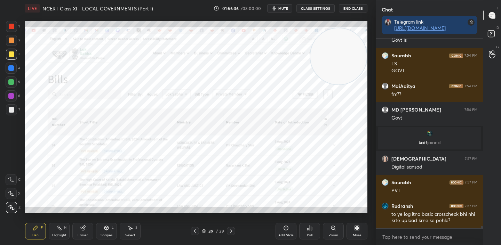
scroll to position [14551, 0]
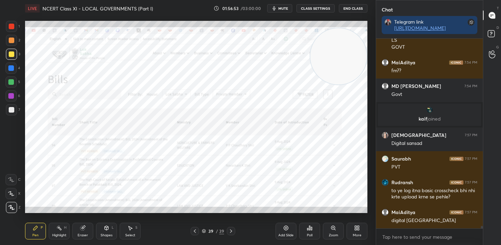
click at [361, 230] on div "More" at bounding box center [356, 231] width 21 height 17
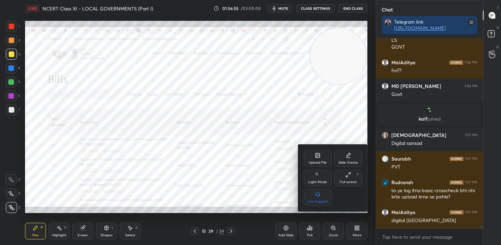
click at [315, 155] on icon at bounding box center [317, 155] width 4 height 4
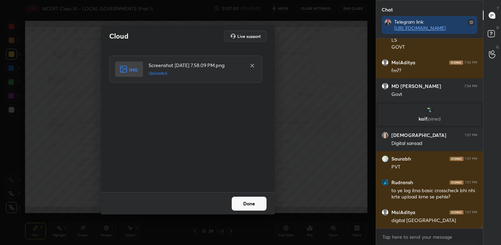
click at [247, 202] on button "Done" at bounding box center [249, 204] width 35 height 14
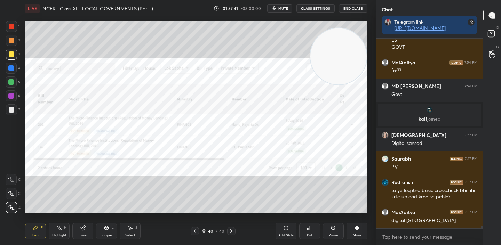
scroll to position [14575, 0]
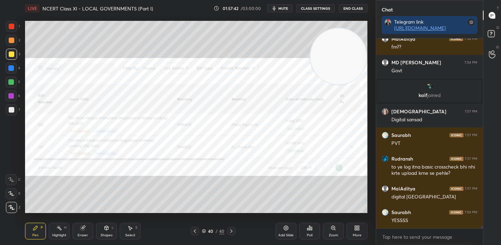
click at [281, 232] on div "Add Slide" at bounding box center [285, 231] width 21 height 17
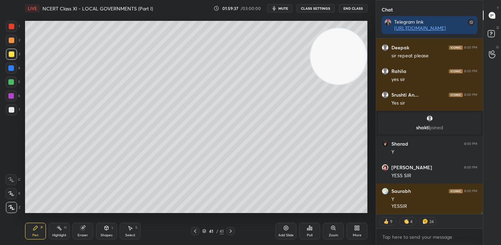
scroll to position [14763, 0]
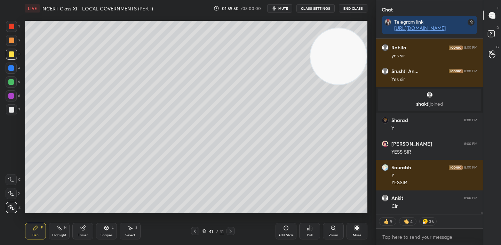
click at [197, 231] on icon at bounding box center [195, 232] width 6 height 6
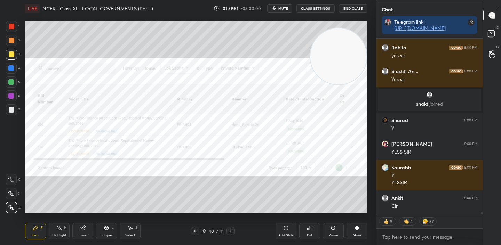
click at [197, 231] on icon at bounding box center [195, 232] width 6 height 6
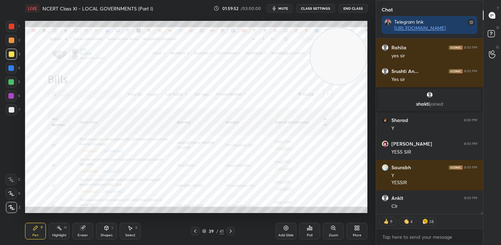
click at [197, 231] on icon at bounding box center [195, 232] width 6 height 6
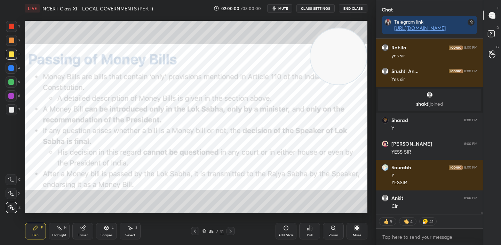
click at [82, 232] on div "Eraser" at bounding box center [82, 231] width 21 height 17
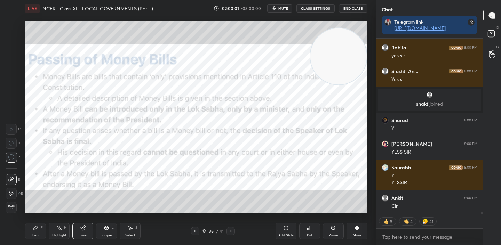
click at [12, 206] on span "Erase all" at bounding box center [11, 207] width 10 height 5
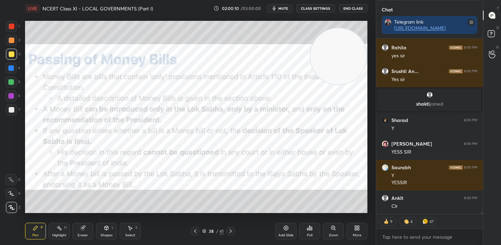
click at [233, 234] on icon at bounding box center [231, 232] width 6 height 6
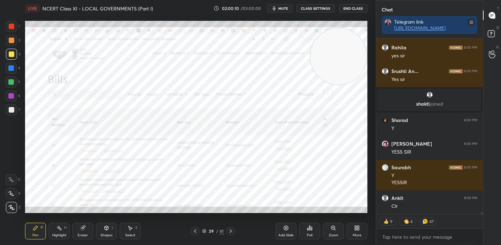
click at [233, 234] on icon at bounding box center [231, 232] width 6 height 6
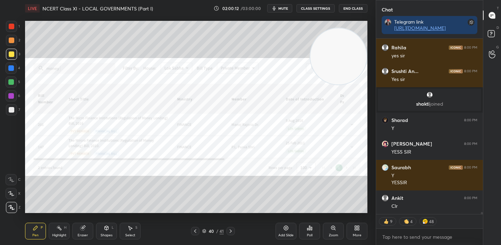
click at [233, 234] on icon at bounding box center [231, 232] width 6 height 6
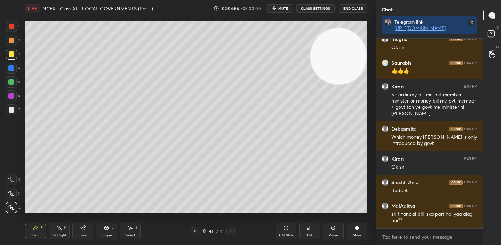
scroll to position [15472, 0]
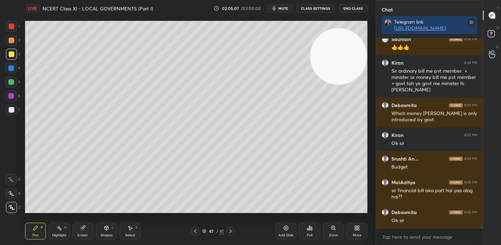
click at [287, 229] on icon at bounding box center [286, 228] width 6 height 6
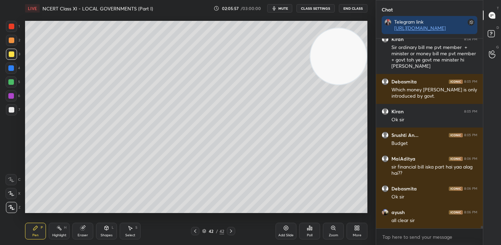
click at [195, 231] on icon at bounding box center [195, 232] width 6 height 6
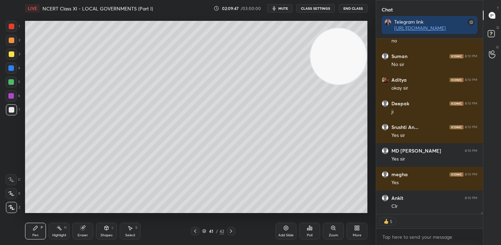
scroll to position [15904, 0]
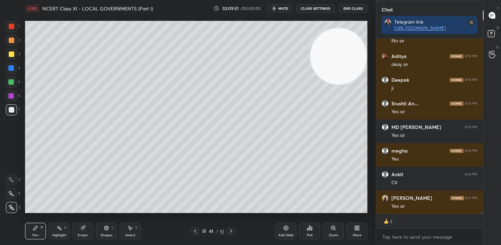
type textarea "x"
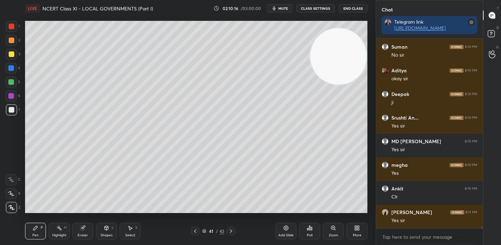
scroll to position [15914, 0]
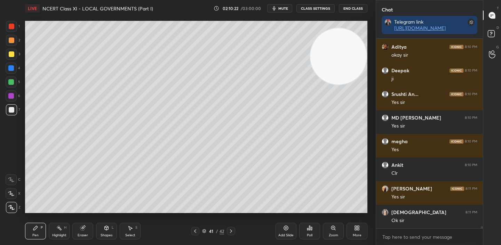
click at [285, 236] on div "Add Slide" at bounding box center [285, 235] width 15 height 3
click at [193, 229] on icon at bounding box center [195, 232] width 6 height 6
click at [282, 226] on div "Add Slide" at bounding box center [285, 231] width 21 height 17
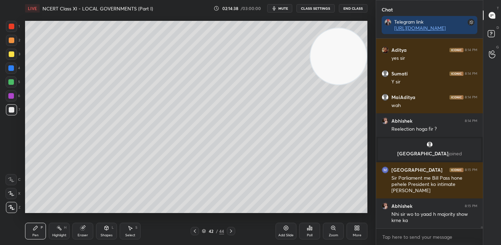
scroll to position [16246, 0]
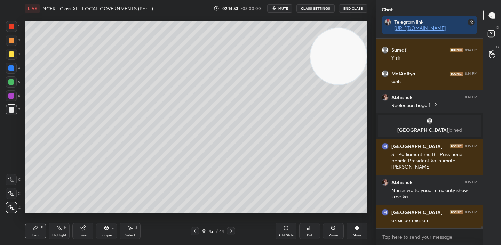
click at [291, 232] on div "Add Slide" at bounding box center [285, 231] width 21 height 17
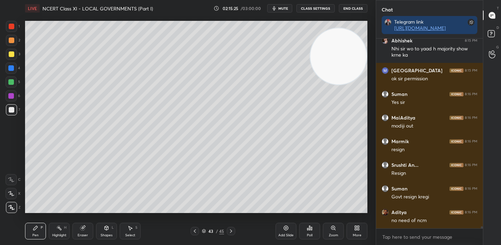
scroll to position [16412, 0]
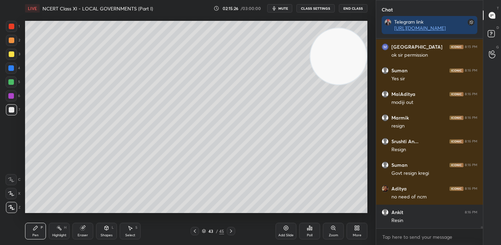
click at [359, 234] on div "More" at bounding box center [357, 235] width 9 height 3
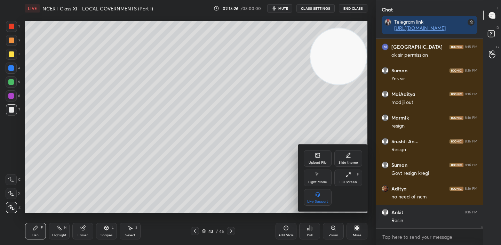
click at [319, 159] on div "Upload File" at bounding box center [318, 158] width 28 height 17
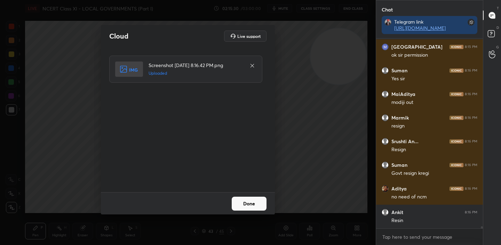
click at [245, 201] on button "Done" at bounding box center [249, 204] width 35 height 14
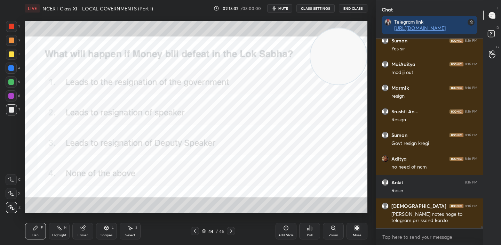
scroll to position [16465, 0]
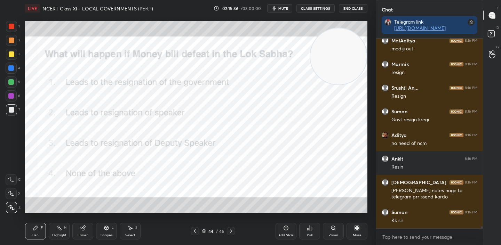
click at [309, 230] on icon at bounding box center [310, 228] width 6 height 6
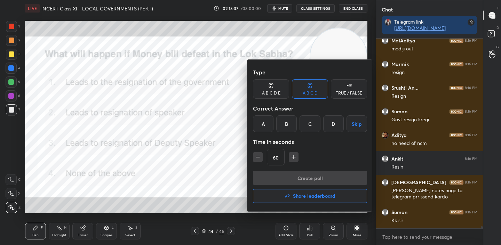
click at [267, 126] on div "A" at bounding box center [263, 123] width 21 height 17
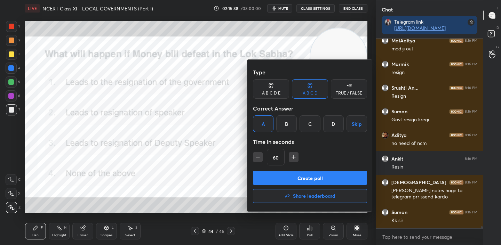
click at [257, 159] on icon "button" at bounding box center [257, 157] width 7 height 7
type input "30"
click at [306, 182] on button "Create poll" at bounding box center [310, 178] width 114 height 14
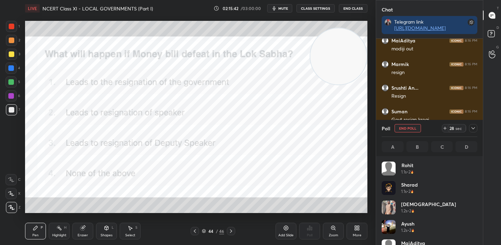
scroll to position [2, 2]
click at [473, 128] on icon at bounding box center [472, 128] width 3 height 2
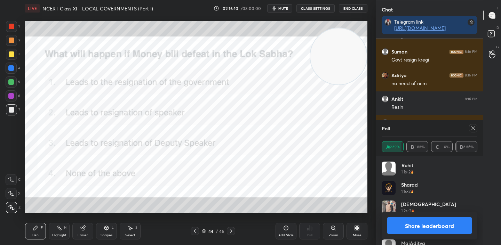
scroll to position [81, 94]
click at [439, 227] on button "Share leaderboard" at bounding box center [429, 225] width 85 height 17
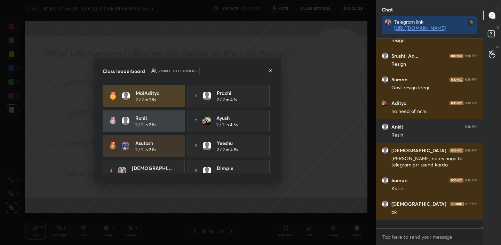
scroll to position [2, 2]
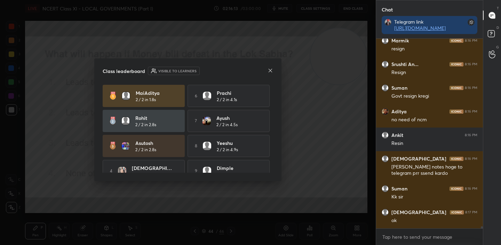
click at [271, 70] on icon at bounding box center [270, 70] width 3 height 3
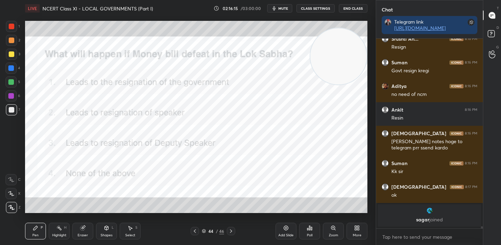
click at [232, 231] on icon at bounding box center [231, 232] width 6 height 6
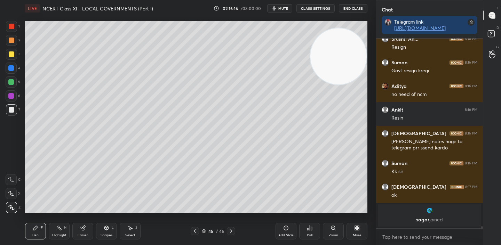
click at [290, 227] on div "Add Slide" at bounding box center [285, 231] width 21 height 17
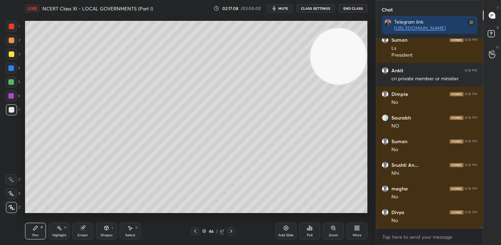
scroll to position [16718, 0]
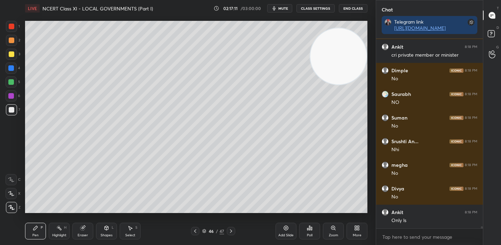
click at [285, 231] on div "Add Slide" at bounding box center [285, 231] width 21 height 17
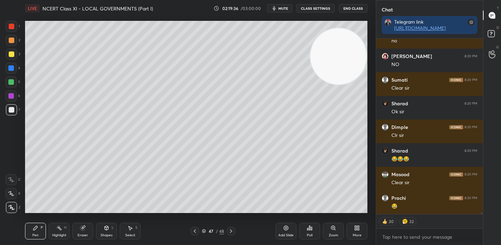
scroll to position [17212, 0]
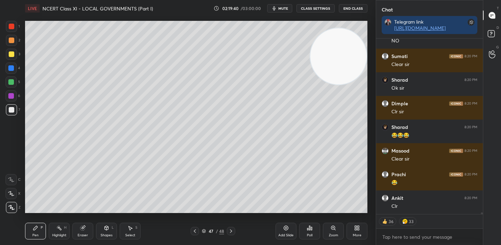
click at [294, 234] on div "Add Slide" at bounding box center [285, 231] width 21 height 17
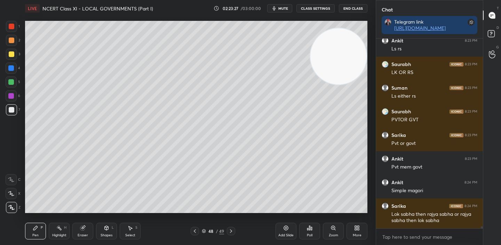
scroll to position [18153, 0]
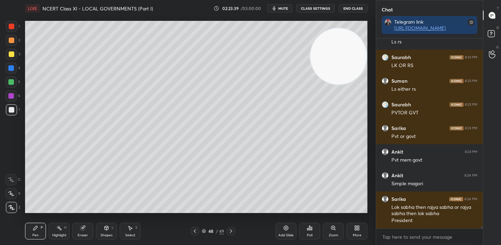
click at [281, 231] on div "Add Slide" at bounding box center [285, 231] width 21 height 17
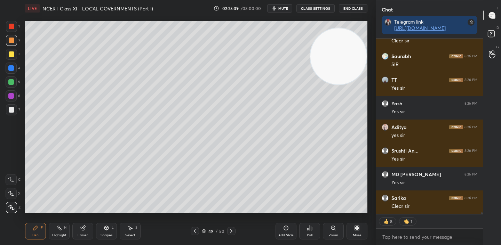
scroll to position [18041, 0]
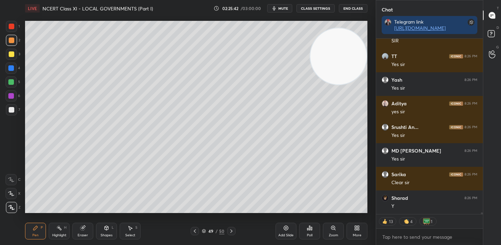
click at [290, 230] on div "Add Slide" at bounding box center [285, 231] width 21 height 17
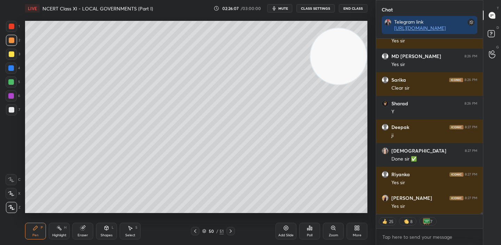
scroll to position [18121, 0]
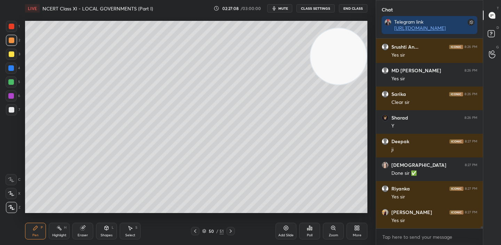
click at [359, 229] on icon at bounding box center [357, 228] width 6 height 6
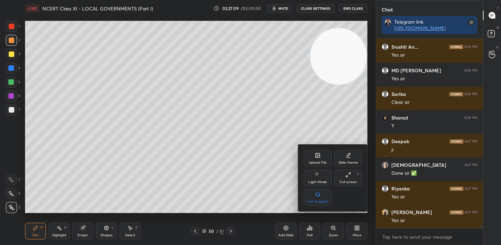
click at [318, 151] on div "Upload File" at bounding box center [318, 158] width 28 height 17
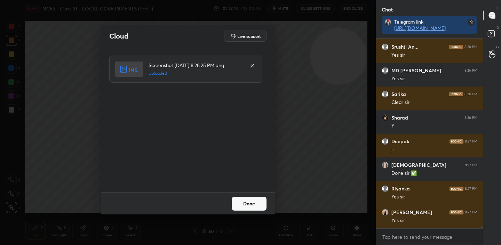
click at [245, 202] on button "Done" at bounding box center [249, 204] width 35 height 14
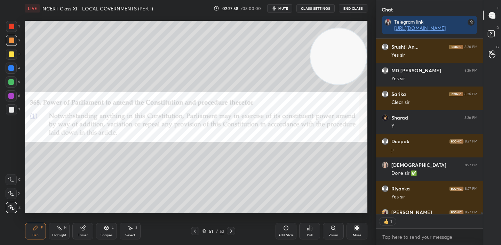
scroll to position [174, 105]
click at [193, 227] on div at bounding box center [195, 231] width 8 height 8
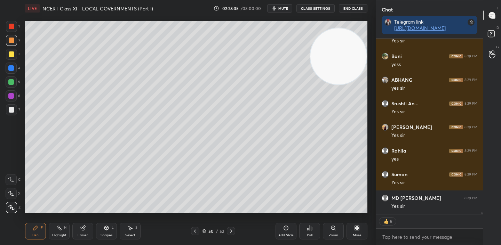
scroll to position [18325, 0]
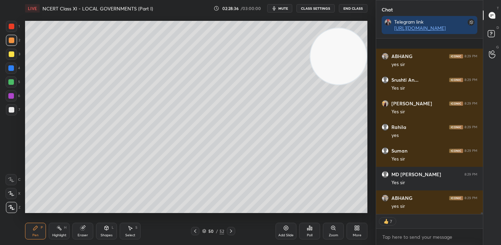
click at [233, 232] on icon at bounding box center [231, 232] width 6 height 6
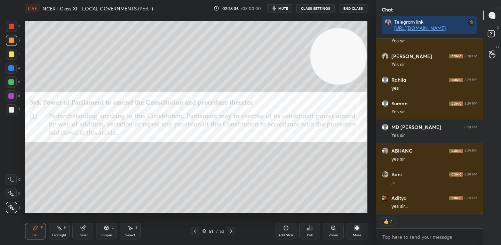
click at [233, 232] on icon at bounding box center [231, 232] width 6 height 6
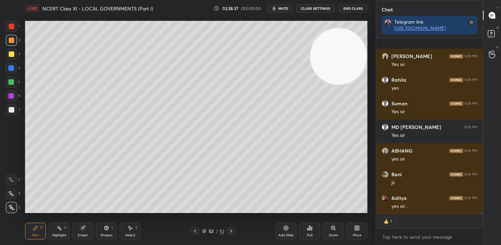
scroll to position [18419, 0]
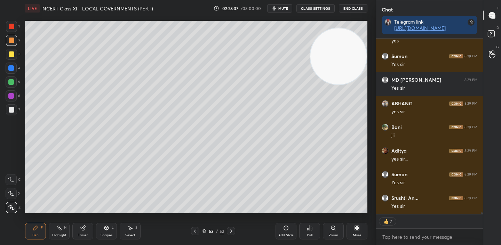
click at [287, 232] on div "Add Slide" at bounding box center [285, 231] width 21 height 17
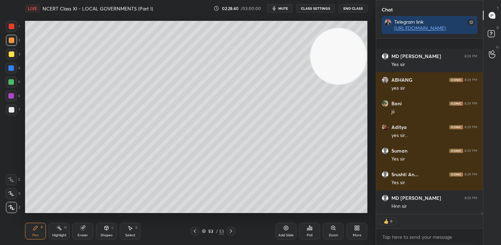
scroll to position [18490, 0]
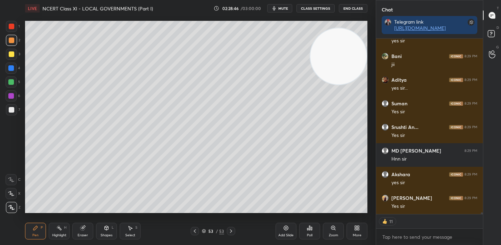
click at [361, 235] on div "More" at bounding box center [357, 235] width 9 height 3
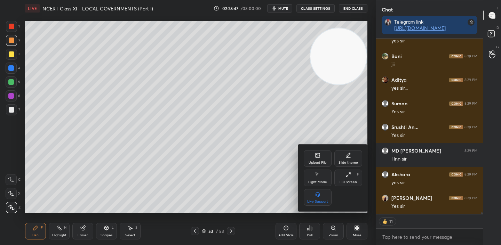
click at [319, 162] on div "Upload File" at bounding box center [318, 162] width 18 height 3
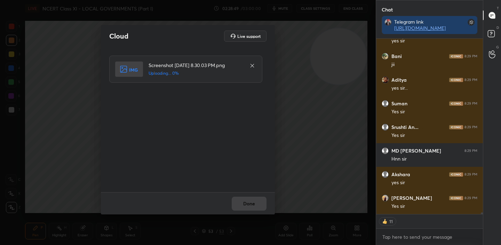
scroll to position [18514, 0]
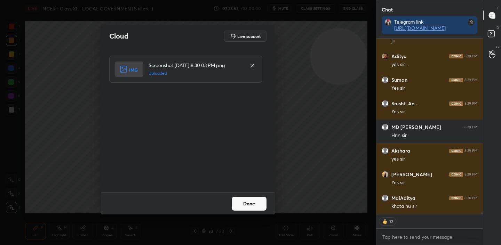
click at [248, 202] on button "Done" at bounding box center [249, 204] width 35 height 14
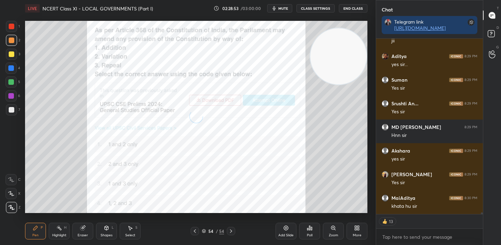
type textarea "x"
click at [311, 229] on icon at bounding box center [310, 228] width 6 height 6
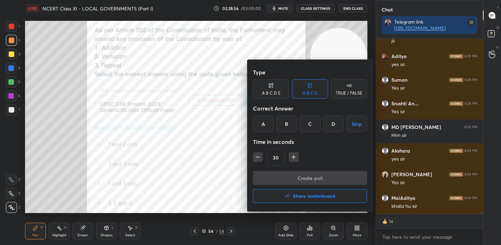
click at [331, 122] on div "D" at bounding box center [333, 123] width 21 height 17
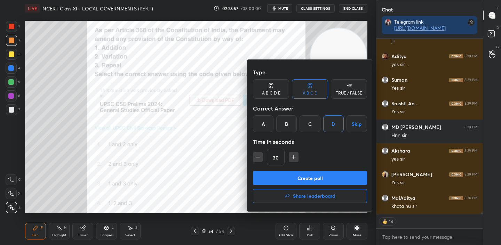
click at [294, 157] on icon "button" at bounding box center [293, 157] width 3 height 0
type input "60"
click at [306, 178] on button "Create poll" at bounding box center [310, 178] width 114 height 14
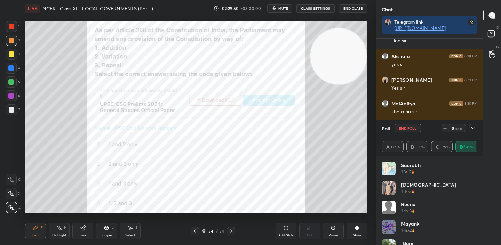
scroll to position [18373, 0]
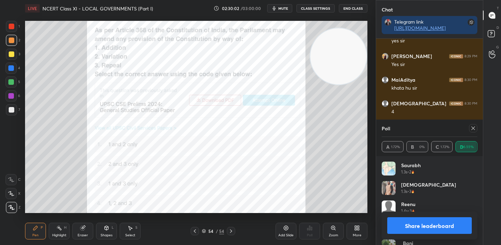
click at [424, 223] on button "Share leaderboard" at bounding box center [429, 225] width 85 height 17
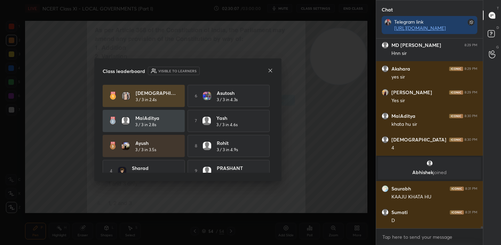
scroll to position [37, 0]
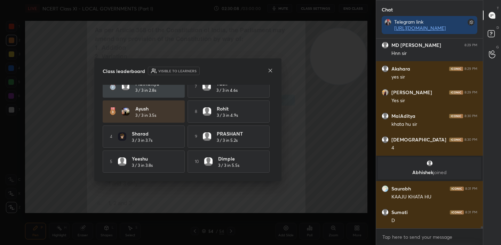
click at [270, 72] on icon at bounding box center [270, 71] width 6 height 6
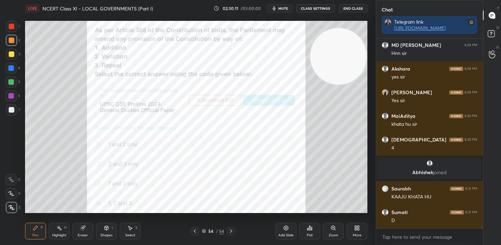
scroll to position [18360, 0]
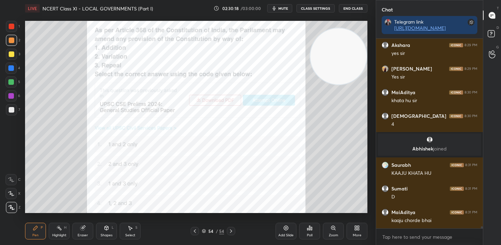
click at [191, 230] on div at bounding box center [195, 231] width 8 height 8
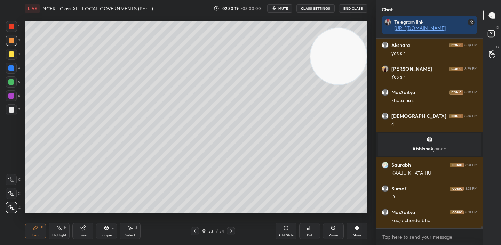
click at [191, 230] on div at bounding box center [195, 231] width 8 height 8
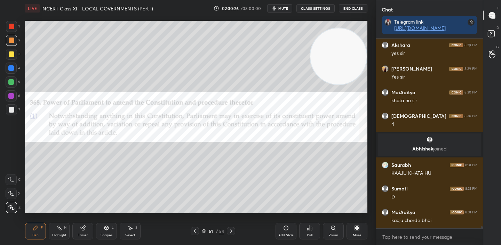
click at [230, 233] on icon at bounding box center [231, 231] width 2 height 3
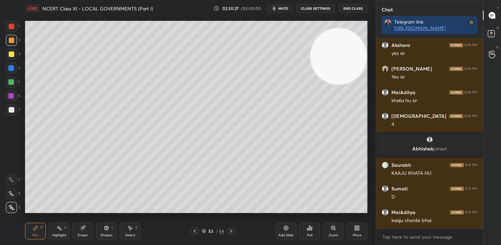
click at [230, 233] on icon at bounding box center [231, 231] width 2 height 3
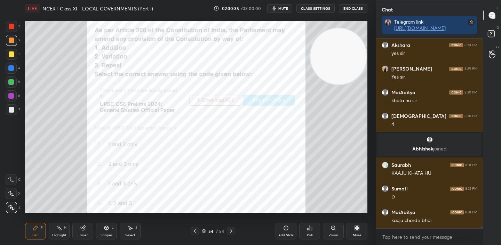
scroll to position [18384, 0]
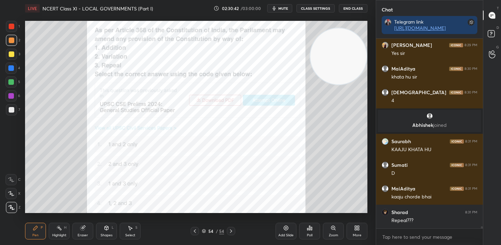
click at [194, 233] on icon at bounding box center [195, 232] width 6 height 6
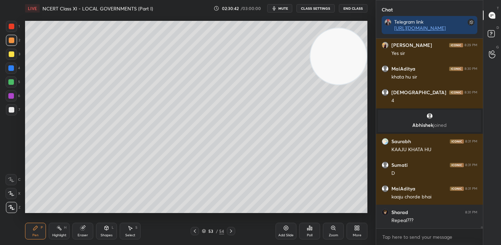
click at [194, 233] on icon at bounding box center [195, 232] width 6 height 6
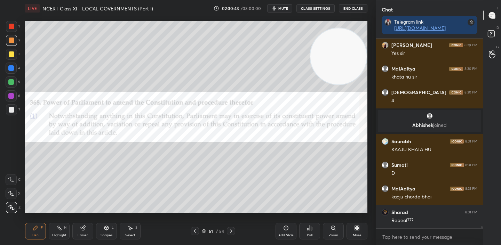
click at [194, 233] on icon at bounding box center [195, 232] width 6 height 6
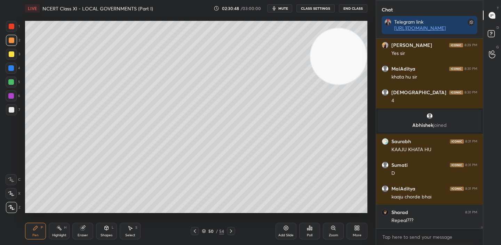
click at [231, 233] on icon at bounding box center [231, 232] width 6 height 6
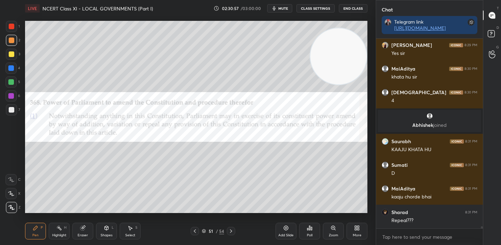
click at [230, 233] on icon at bounding box center [231, 232] width 6 height 6
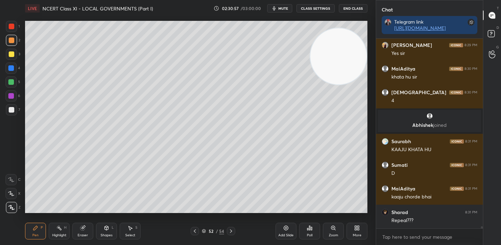
click at [230, 233] on icon at bounding box center [231, 232] width 6 height 6
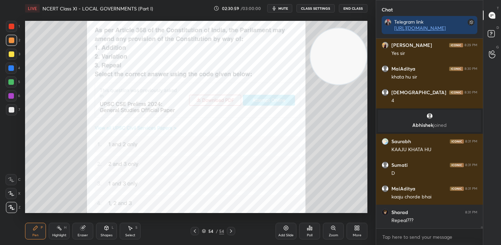
click at [230, 233] on icon at bounding box center [231, 232] width 6 height 6
click at [284, 229] on icon at bounding box center [286, 228] width 6 height 6
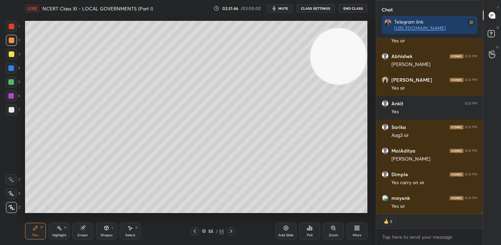
scroll to position [18682, 0]
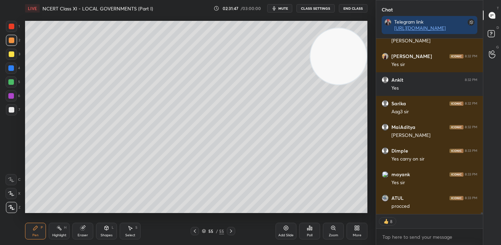
click at [192, 232] on icon at bounding box center [195, 232] width 6 height 6
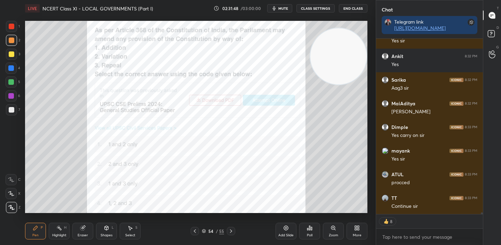
click at [290, 232] on div "Add Slide" at bounding box center [285, 231] width 21 height 17
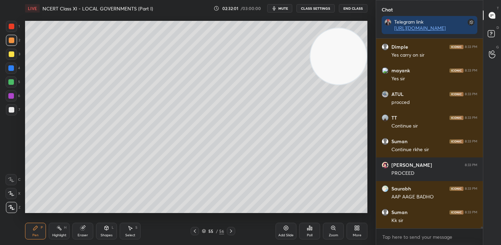
scroll to position [18810, 0]
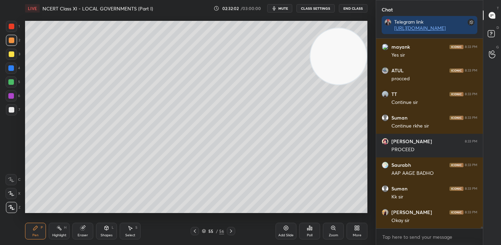
click at [355, 9] on button "End Class" at bounding box center [353, 8] width 29 height 8
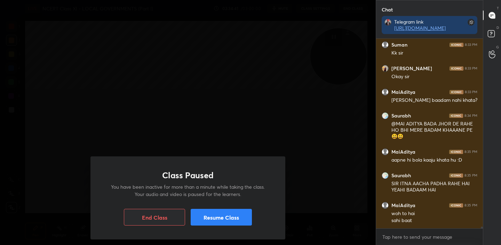
scroll to position [18977, 0]
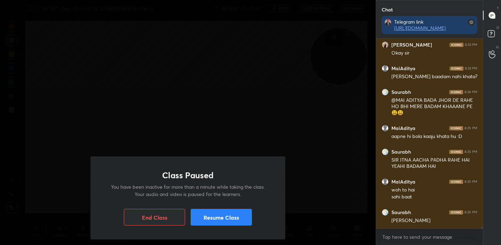
click at [224, 219] on button "Resume Class" at bounding box center [221, 217] width 61 height 17
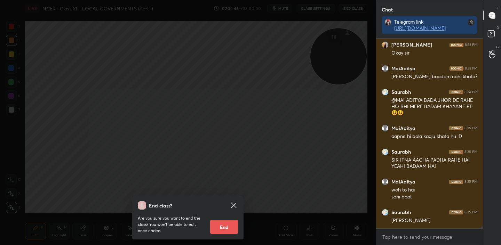
click at [232, 203] on icon at bounding box center [234, 205] width 8 height 8
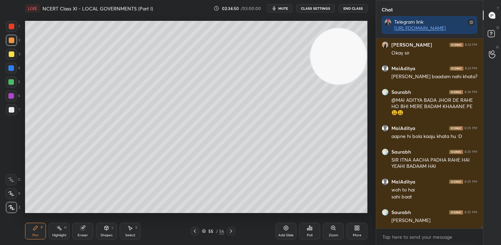
click at [232, 227] on div at bounding box center [231, 231] width 8 height 8
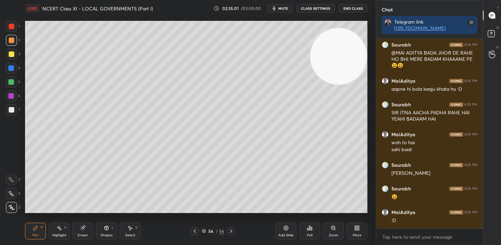
scroll to position [19048, 0]
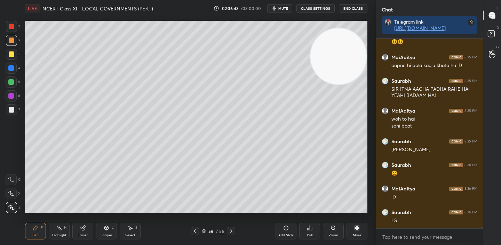
click at [286, 232] on div "Add Slide" at bounding box center [285, 231] width 21 height 17
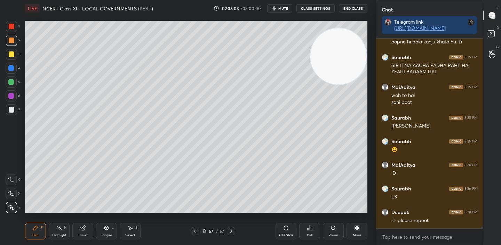
click at [291, 229] on div "Add Slide" at bounding box center [285, 231] width 21 height 17
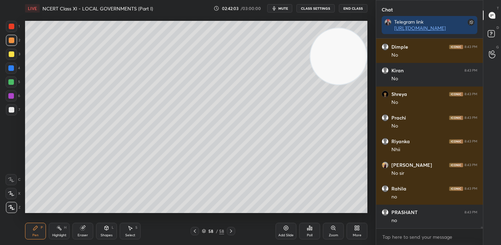
scroll to position [19779, 0]
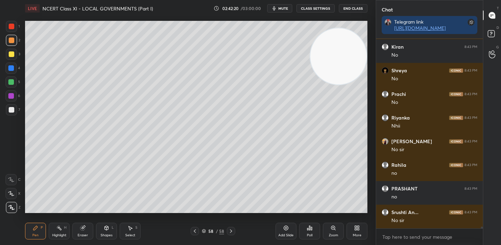
click at [286, 234] on div "Add Slide" at bounding box center [285, 235] width 15 height 3
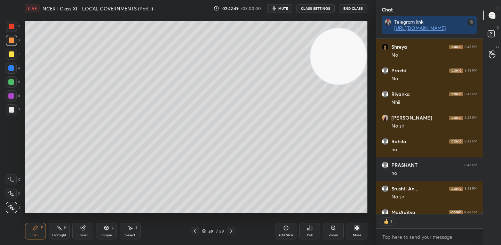
scroll to position [2, 2]
click at [195, 233] on icon at bounding box center [195, 232] width 6 height 6
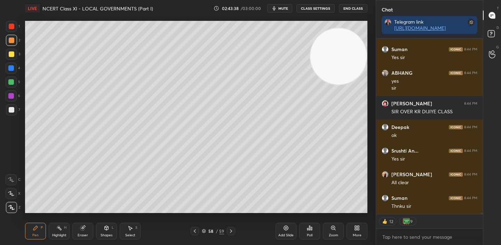
scroll to position [20107, 0]
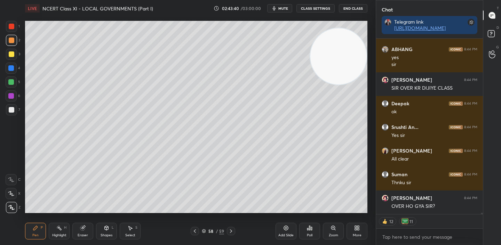
click at [230, 231] on icon at bounding box center [231, 232] width 6 height 6
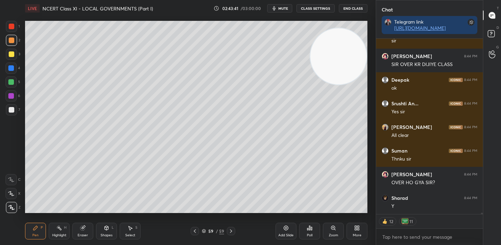
scroll to position [20155, 0]
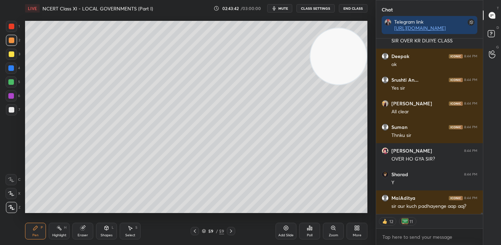
click at [295, 231] on div "Add Slide" at bounding box center [285, 231] width 21 height 17
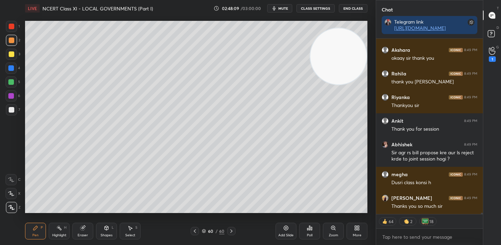
scroll to position [22023, 0]
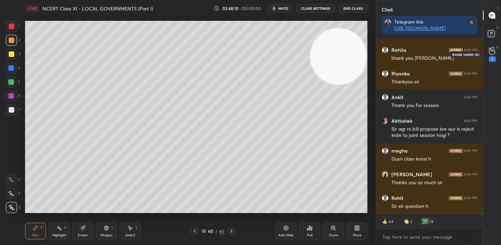
click at [492, 50] on icon at bounding box center [492, 51] width 7 height 8
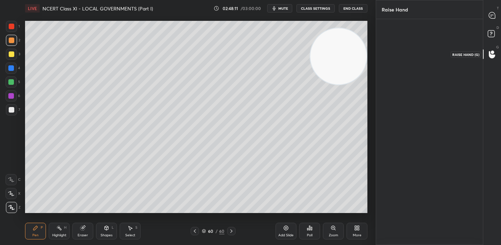
scroll to position [2, 2]
click at [394, 51] on div "Deepak" at bounding box center [398, 52] width 32 height 40
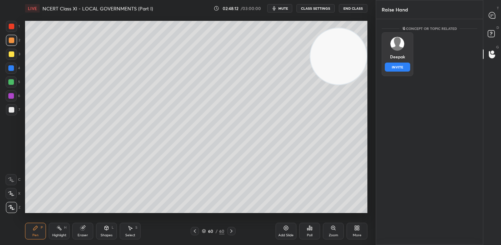
click at [394, 64] on button "INVITE" at bounding box center [397, 67] width 25 height 9
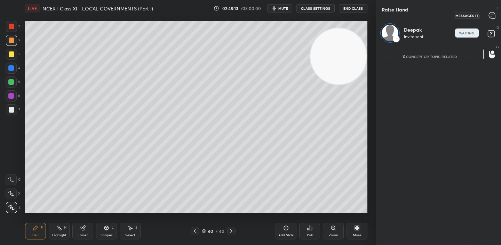
click at [493, 17] on icon at bounding box center [492, 15] width 6 height 6
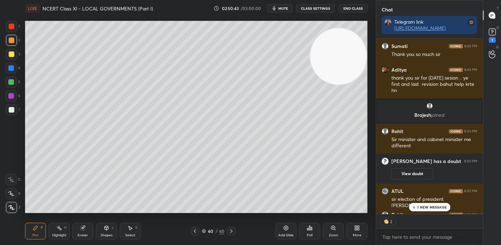
scroll to position [21291, 0]
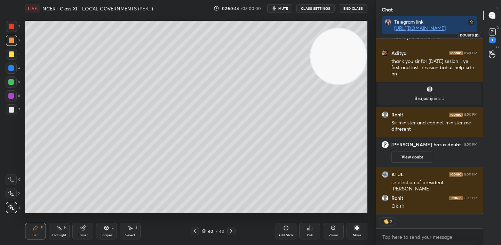
click at [494, 37] on icon at bounding box center [492, 32] width 10 height 10
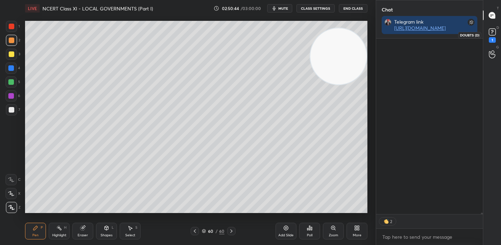
scroll to position [224, 105]
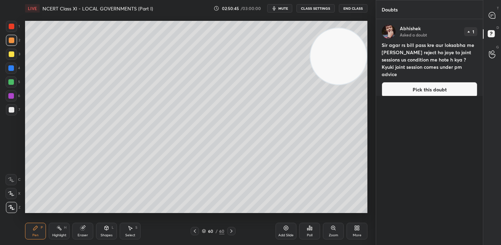
click at [413, 89] on button "Pick this doubt" at bounding box center [430, 89] width 96 height 15
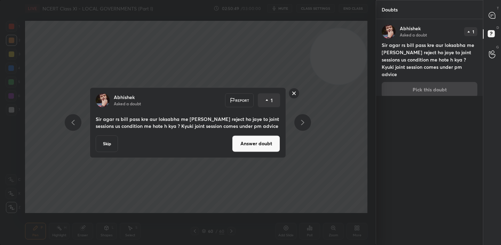
click at [252, 148] on button "Answer doubt" at bounding box center [256, 143] width 48 height 17
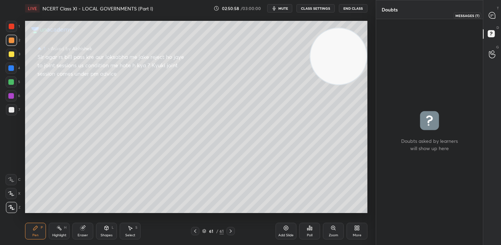
click at [494, 15] on icon at bounding box center [492, 15] width 6 height 6
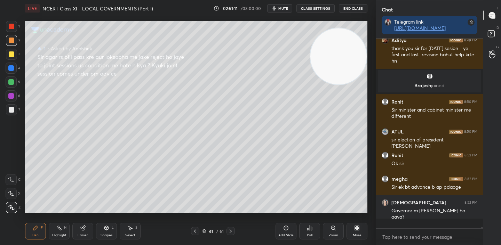
scroll to position [21487, 0]
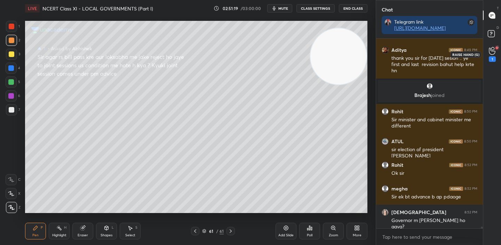
click at [491, 53] on icon at bounding box center [492, 51] width 7 height 8
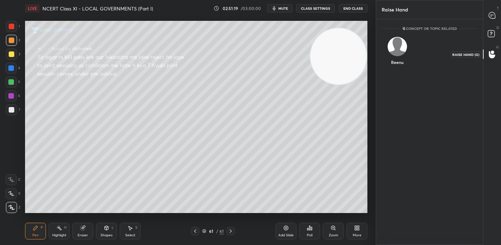
scroll to position [2, 2]
click at [490, 11] on div at bounding box center [492, 15] width 14 height 13
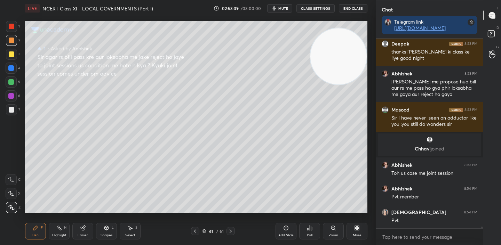
scroll to position [21416, 0]
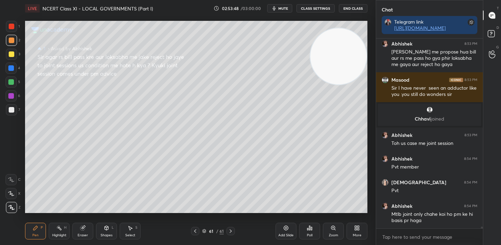
click at [198, 233] on icon at bounding box center [195, 232] width 6 height 6
click at [232, 233] on icon at bounding box center [231, 232] width 6 height 6
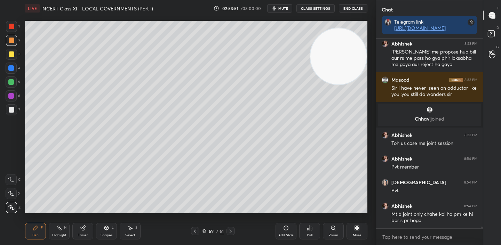
click at [232, 233] on icon at bounding box center [231, 232] width 6 height 6
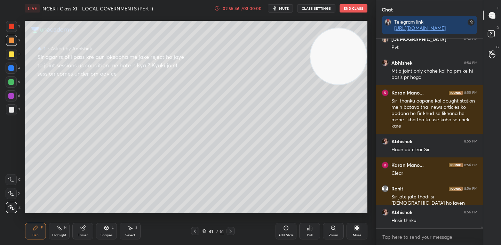
scroll to position [21583, 0]
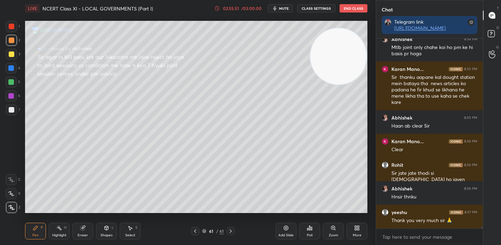
click at [361, 8] on button "End Class" at bounding box center [353, 8] width 28 height 8
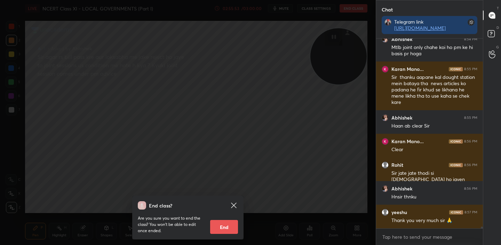
click at [226, 226] on button "End" at bounding box center [224, 227] width 28 height 14
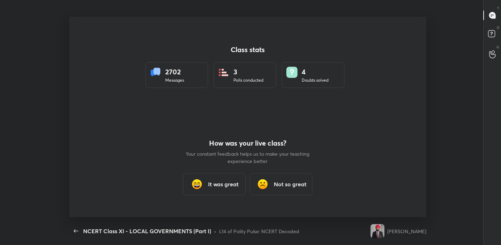
scroll to position [0, 0]
type textarea "x"
